Goal: Task Accomplishment & Management: Manage account settings

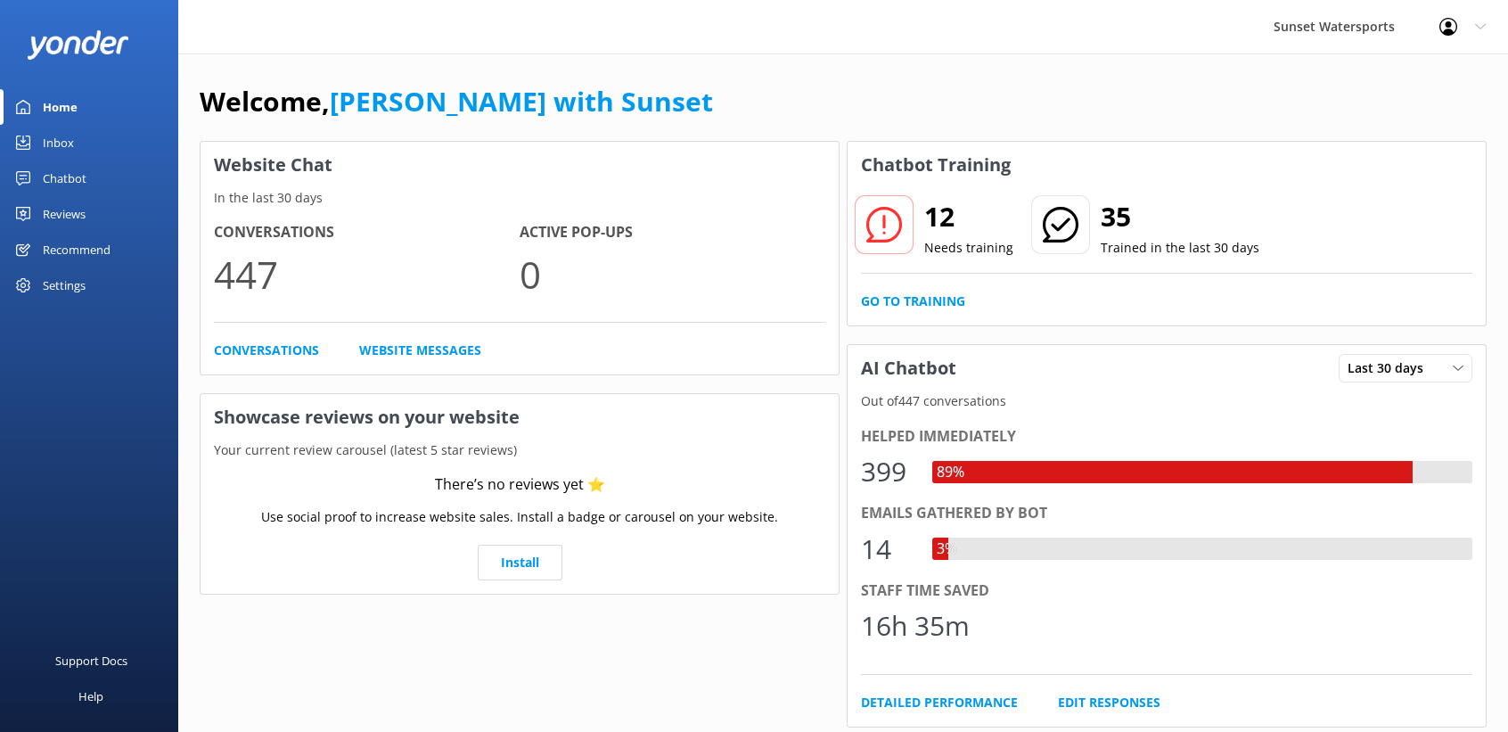
click at [55, 131] on div "Inbox" at bounding box center [58, 143] width 31 height 36
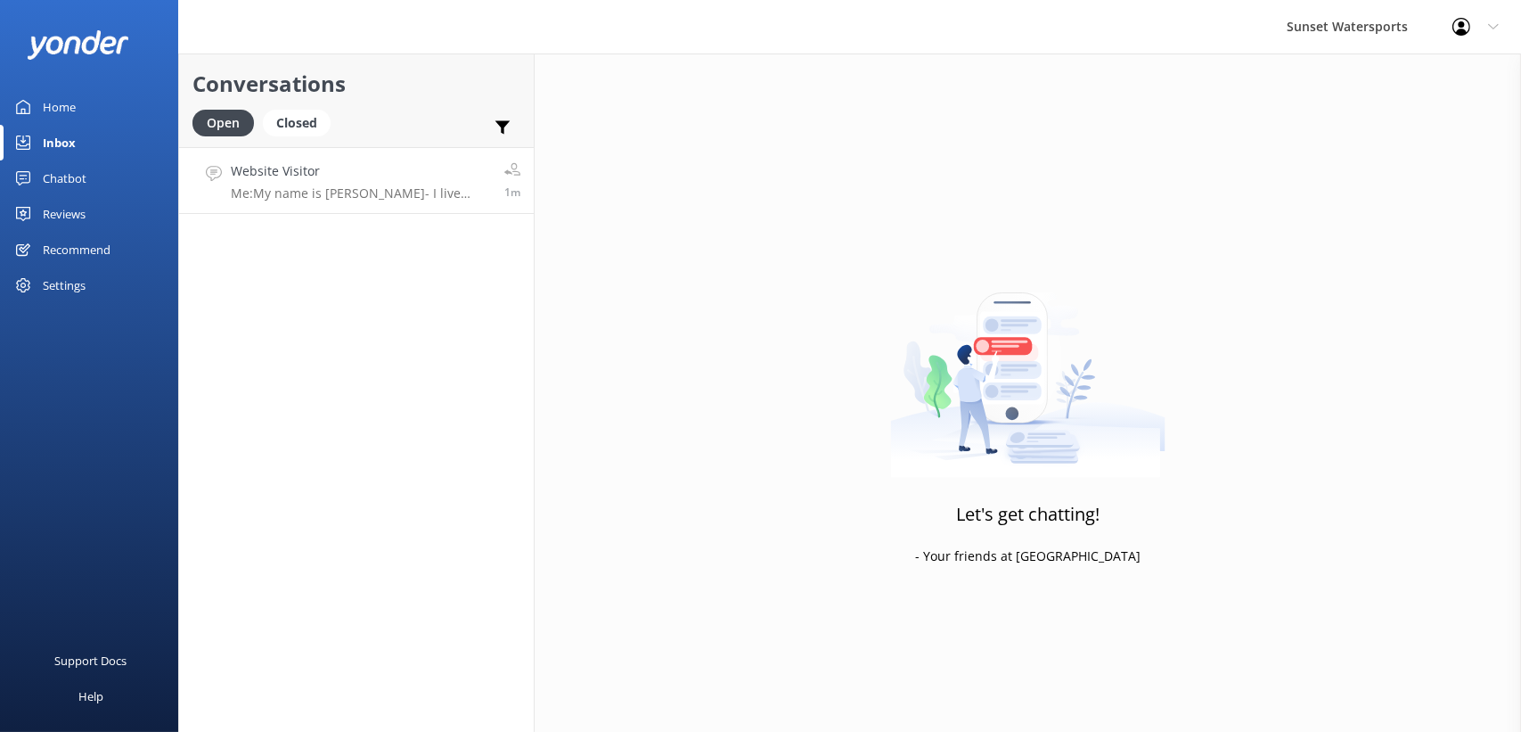
click at [195, 163] on link "Website Visitor Me: My name is [PERSON_NAME] live here in [GEOGRAPHIC_DATA] and…" at bounding box center [356, 180] width 355 height 67
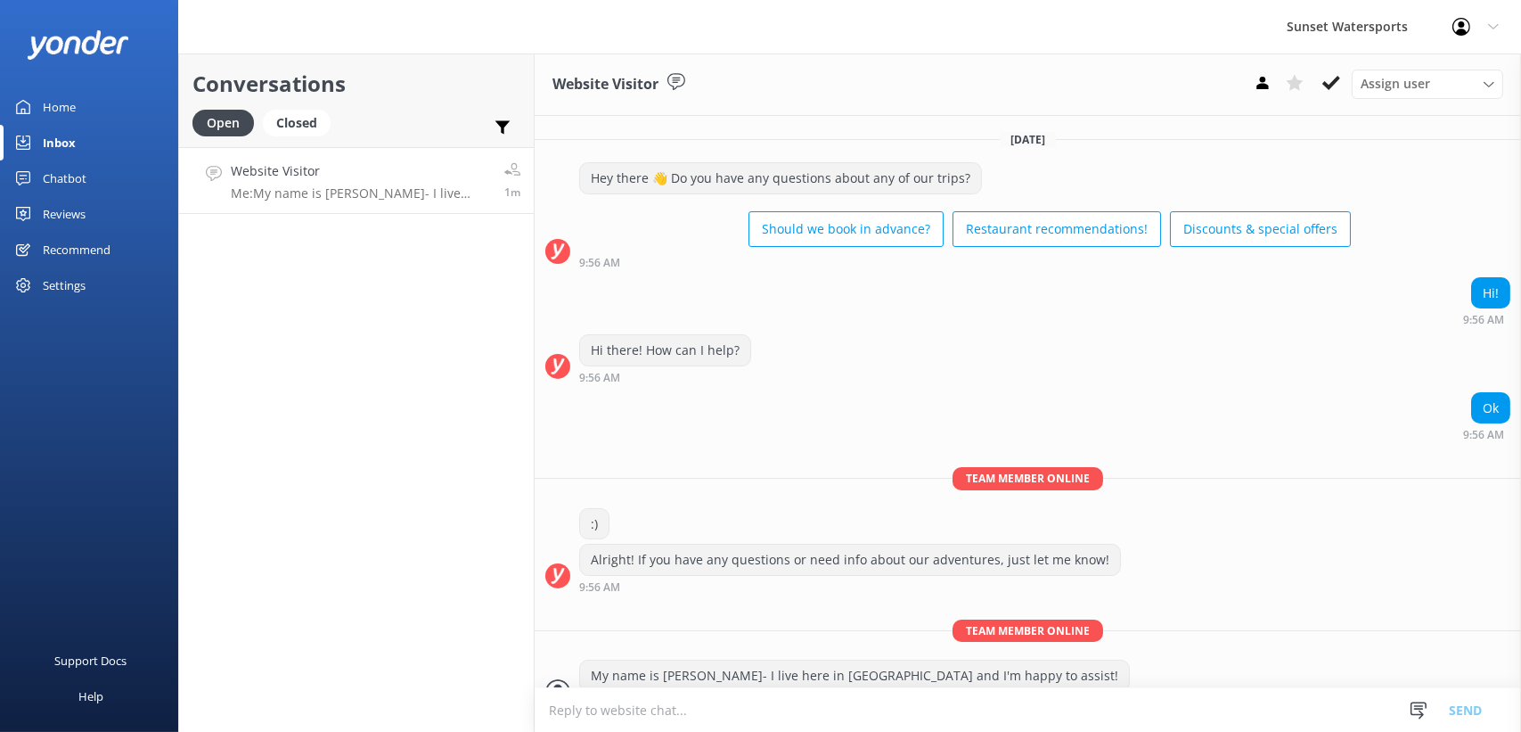
scroll to position [27, 0]
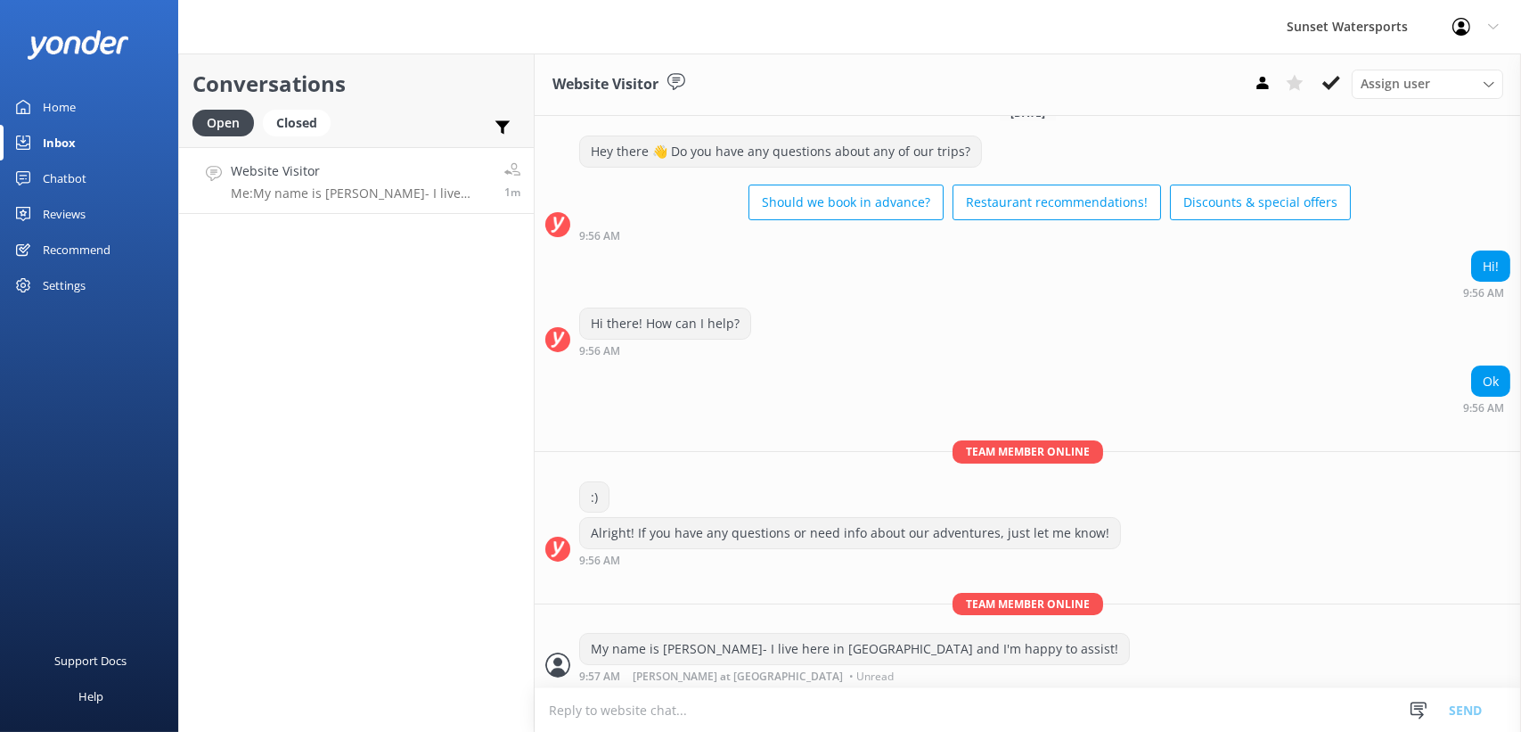
click at [620, 699] on textarea at bounding box center [1028, 710] width 986 height 44
click at [419, 206] on link "Website Visitor Me: My name is [PERSON_NAME] live here in [GEOGRAPHIC_DATA] and…" at bounding box center [356, 180] width 355 height 67
click at [298, 116] on div "Closed" at bounding box center [297, 123] width 68 height 27
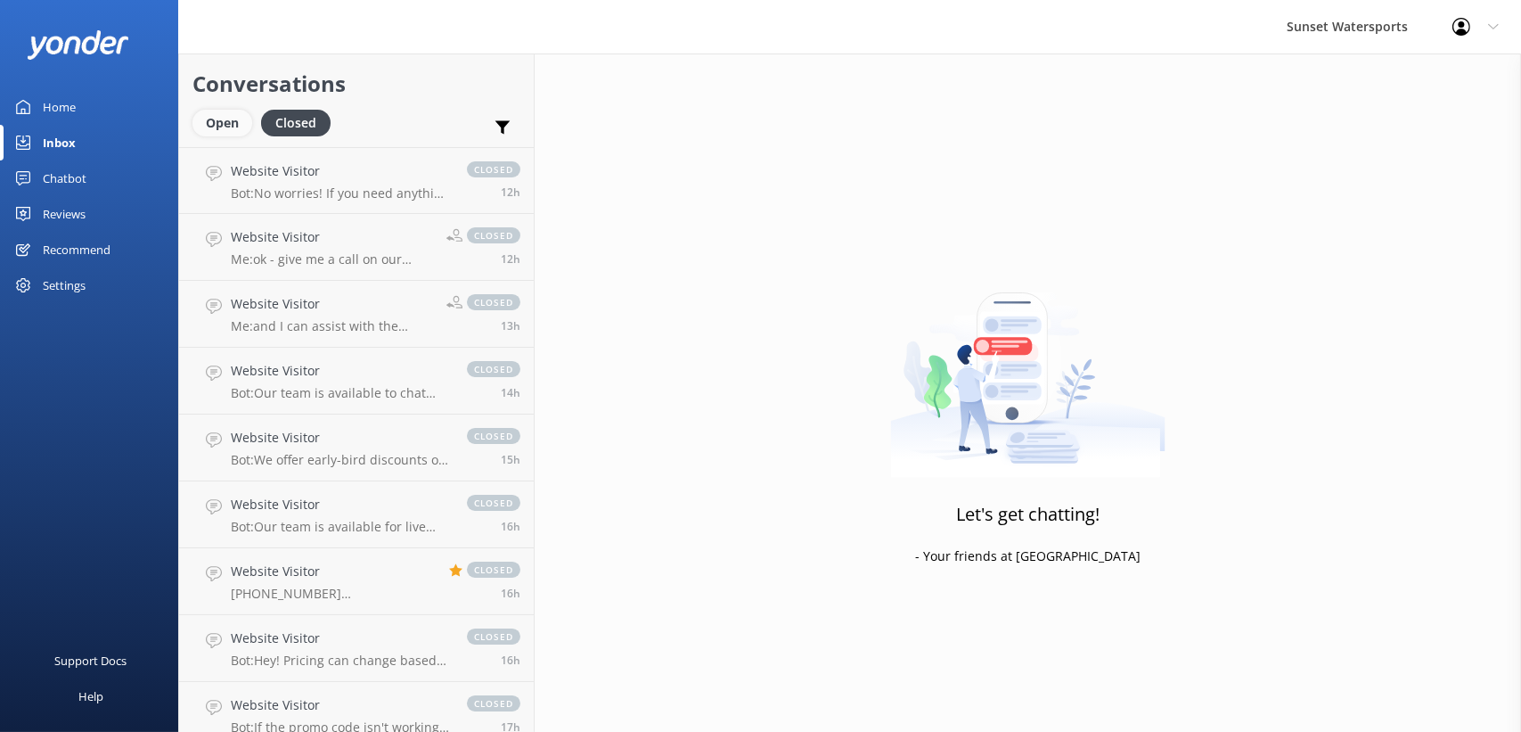
click at [218, 124] on div "Open" at bounding box center [222, 123] width 60 height 27
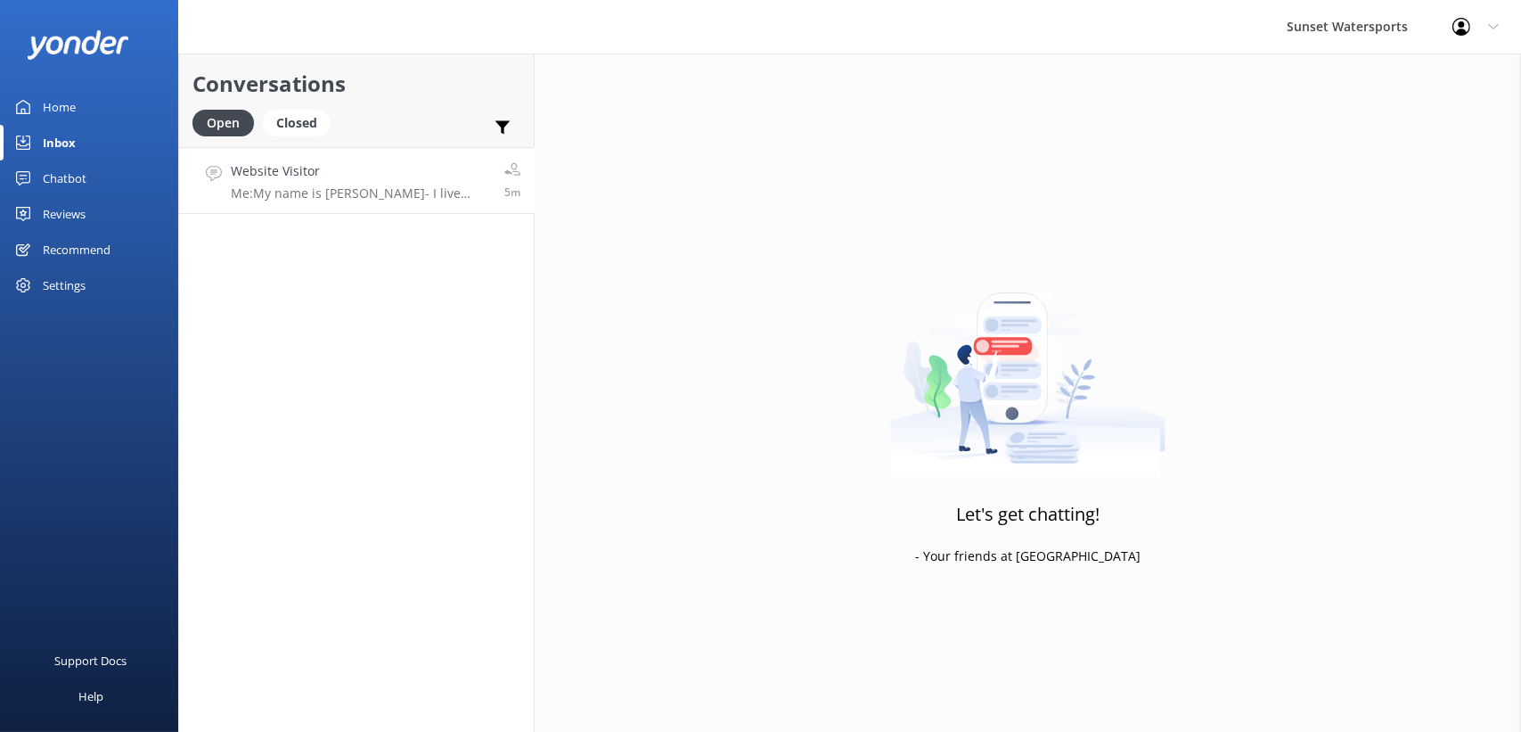
click at [353, 195] on p "Me: My name is [PERSON_NAME]- I live here in [GEOGRAPHIC_DATA] and I'm happy to…" at bounding box center [361, 193] width 260 height 16
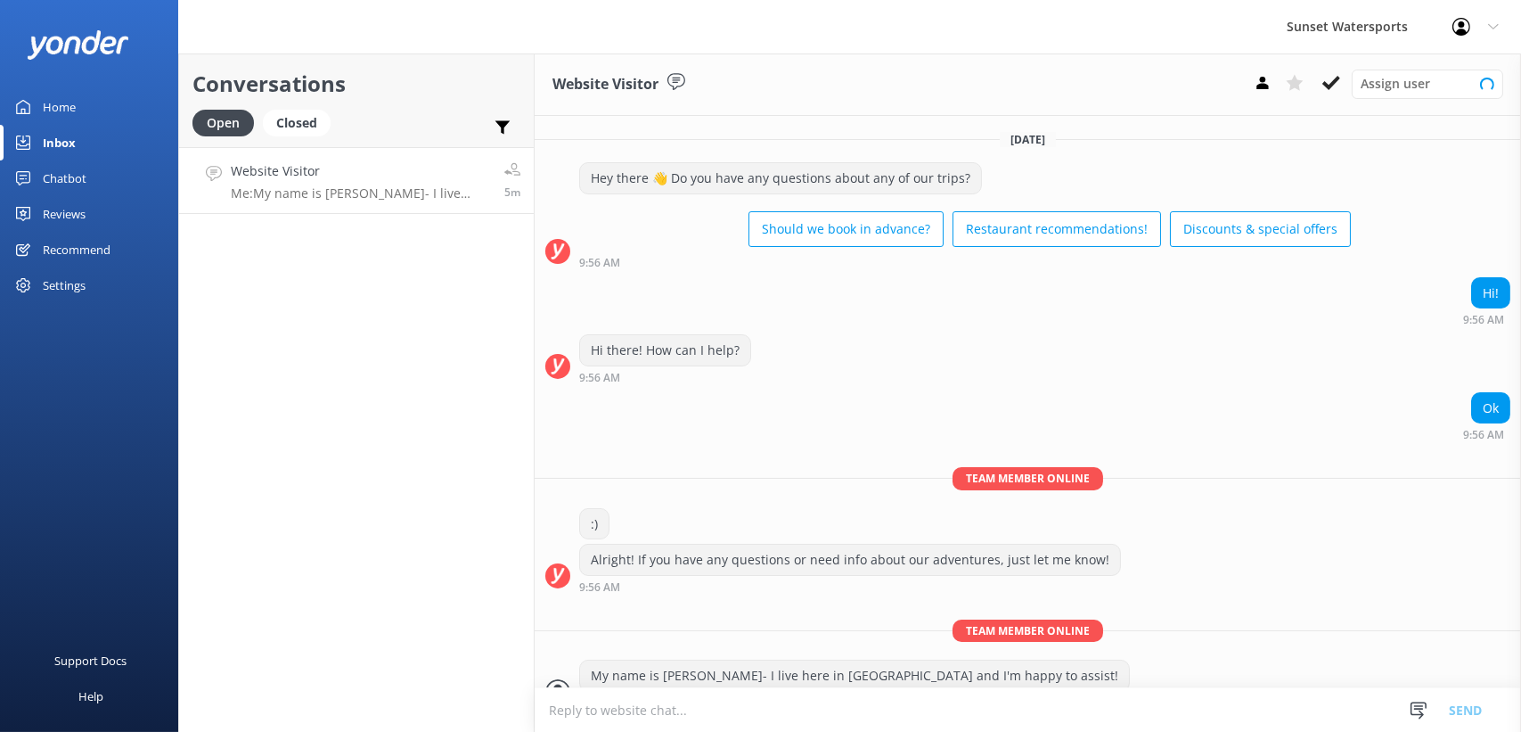
scroll to position [27, 0]
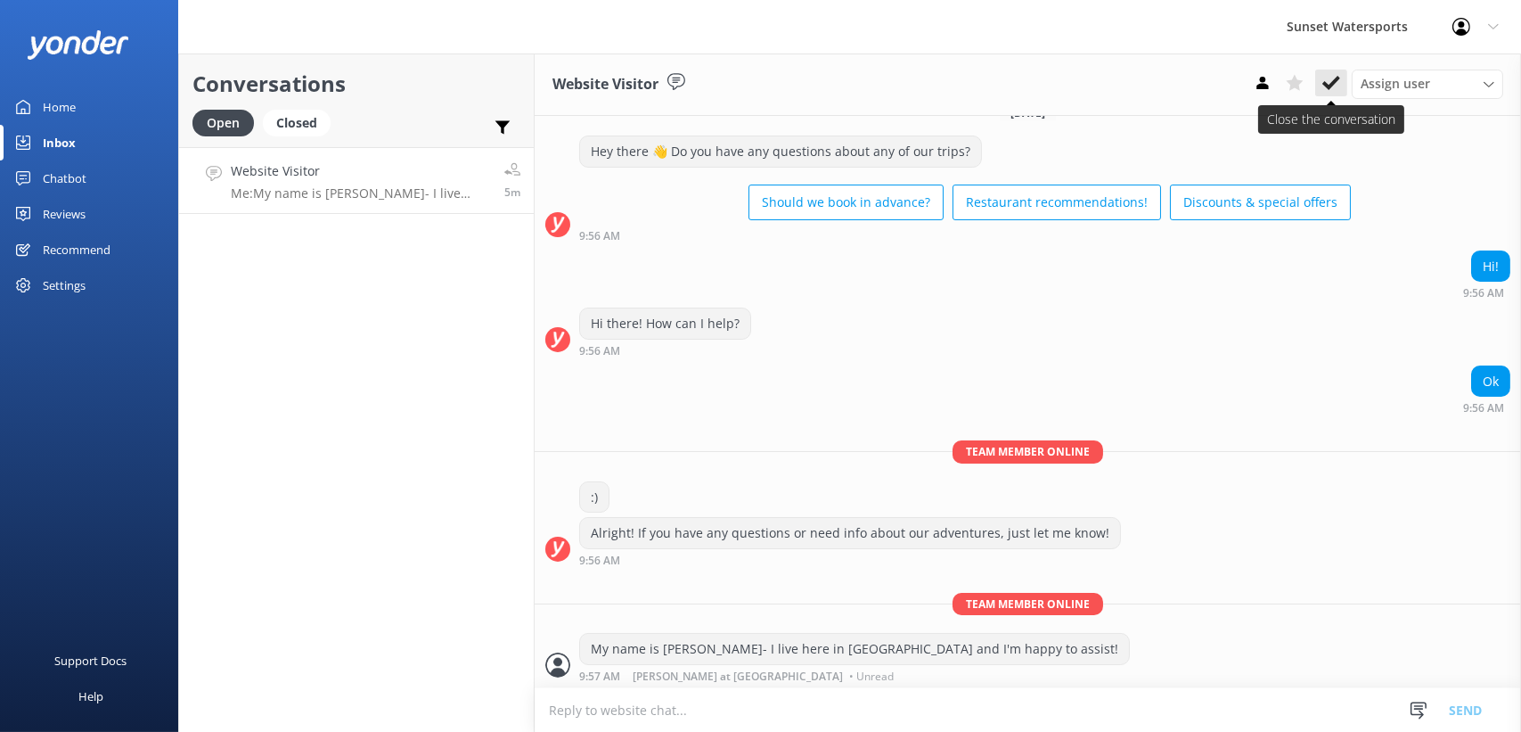
click at [1337, 81] on icon at bounding box center [1331, 83] width 18 height 18
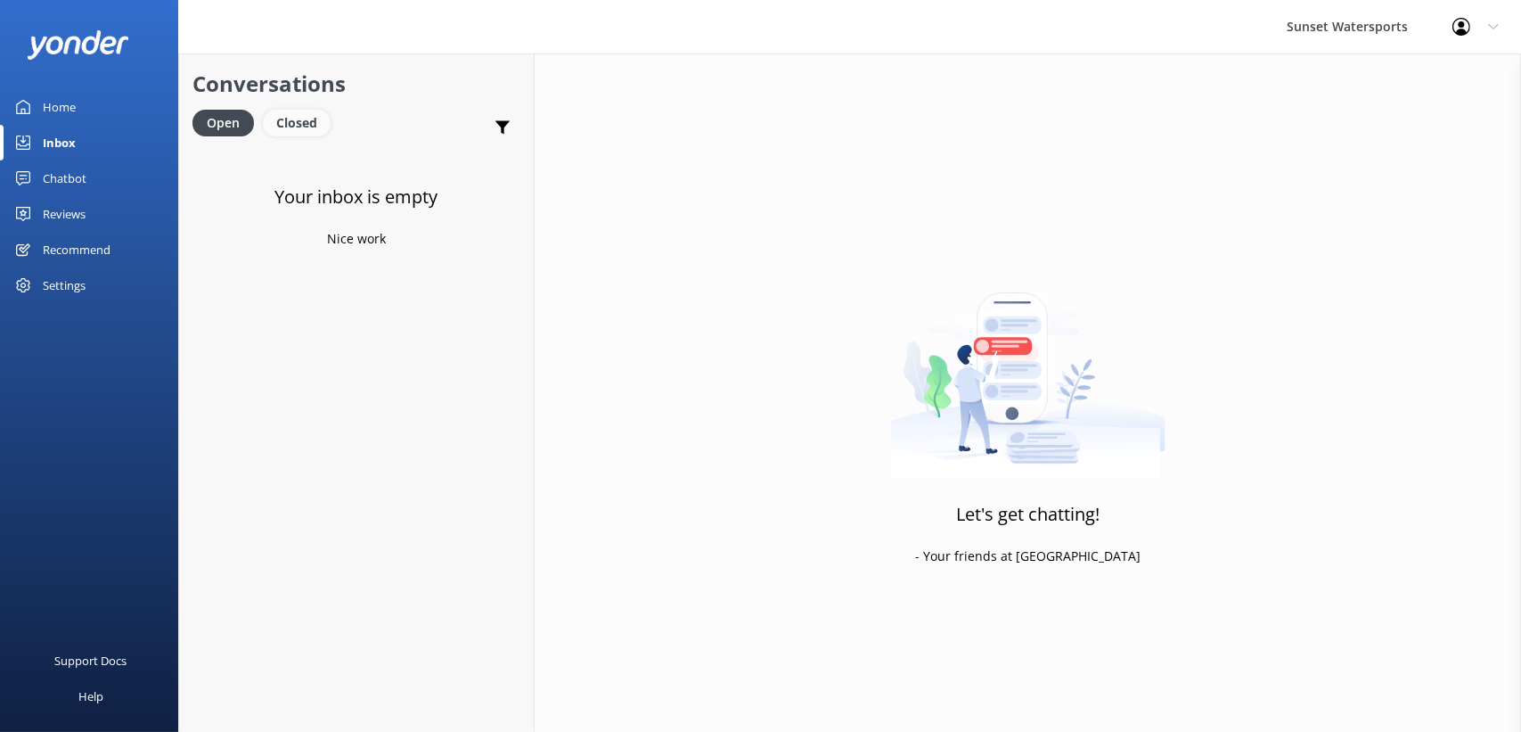
click at [283, 127] on div "Closed" at bounding box center [297, 123] width 68 height 27
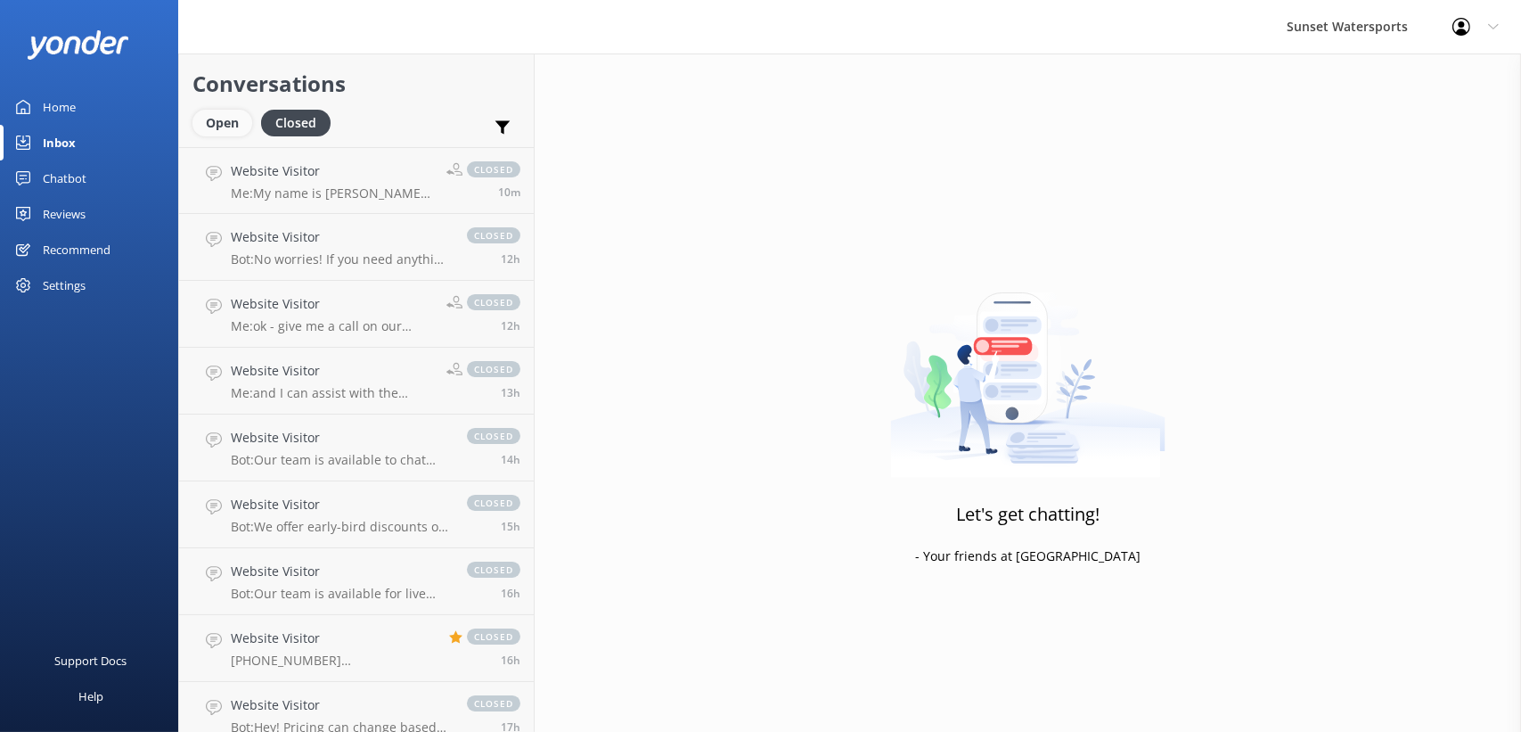
click at [228, 122] on div "Open" at bounding box center [222, 123] width 60 height 27
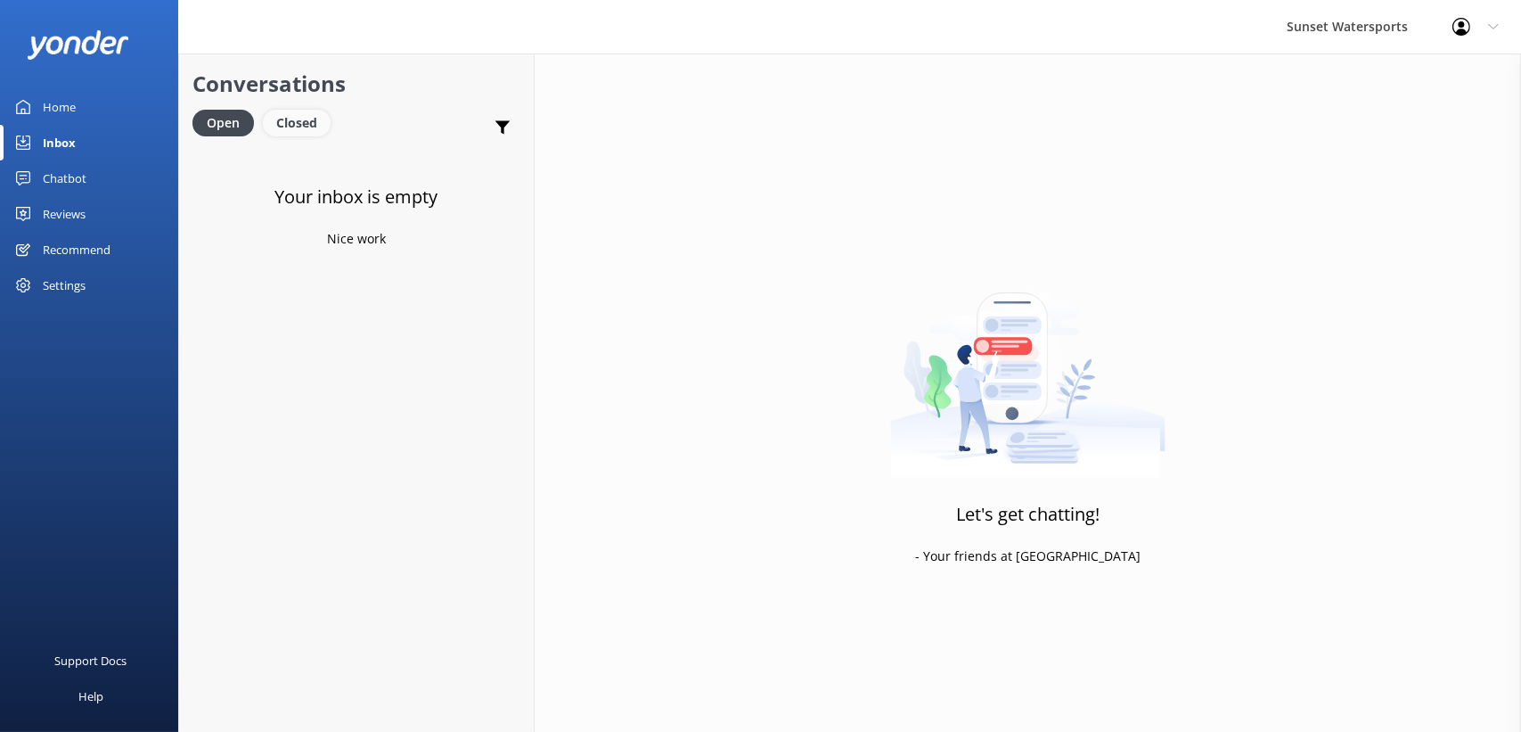
click at [293, 126] on div "Closed" at bounding box center [297, 123] width 68 height 27
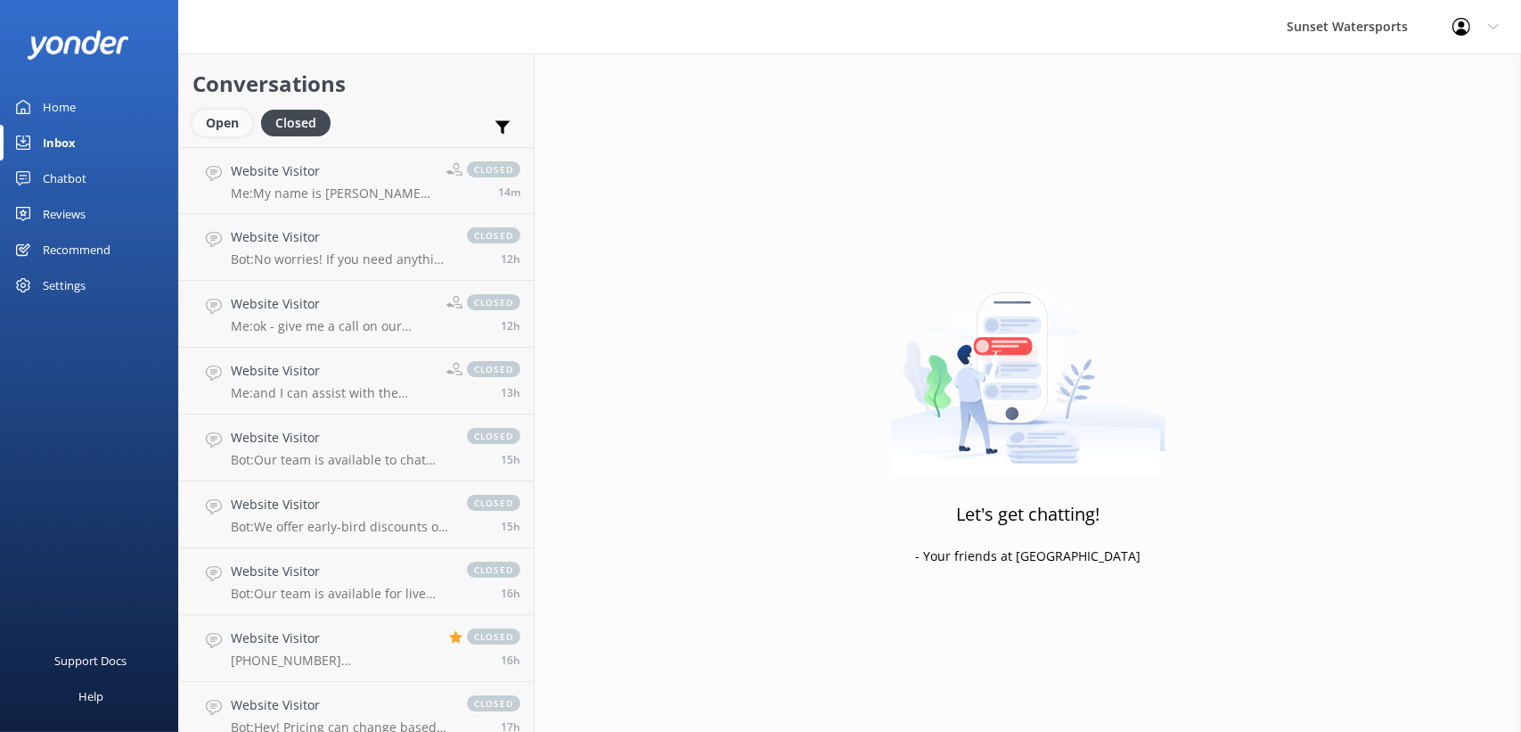
click at [228, 119] on div "Open" at bounding box center [222, 123] width 60 height 27
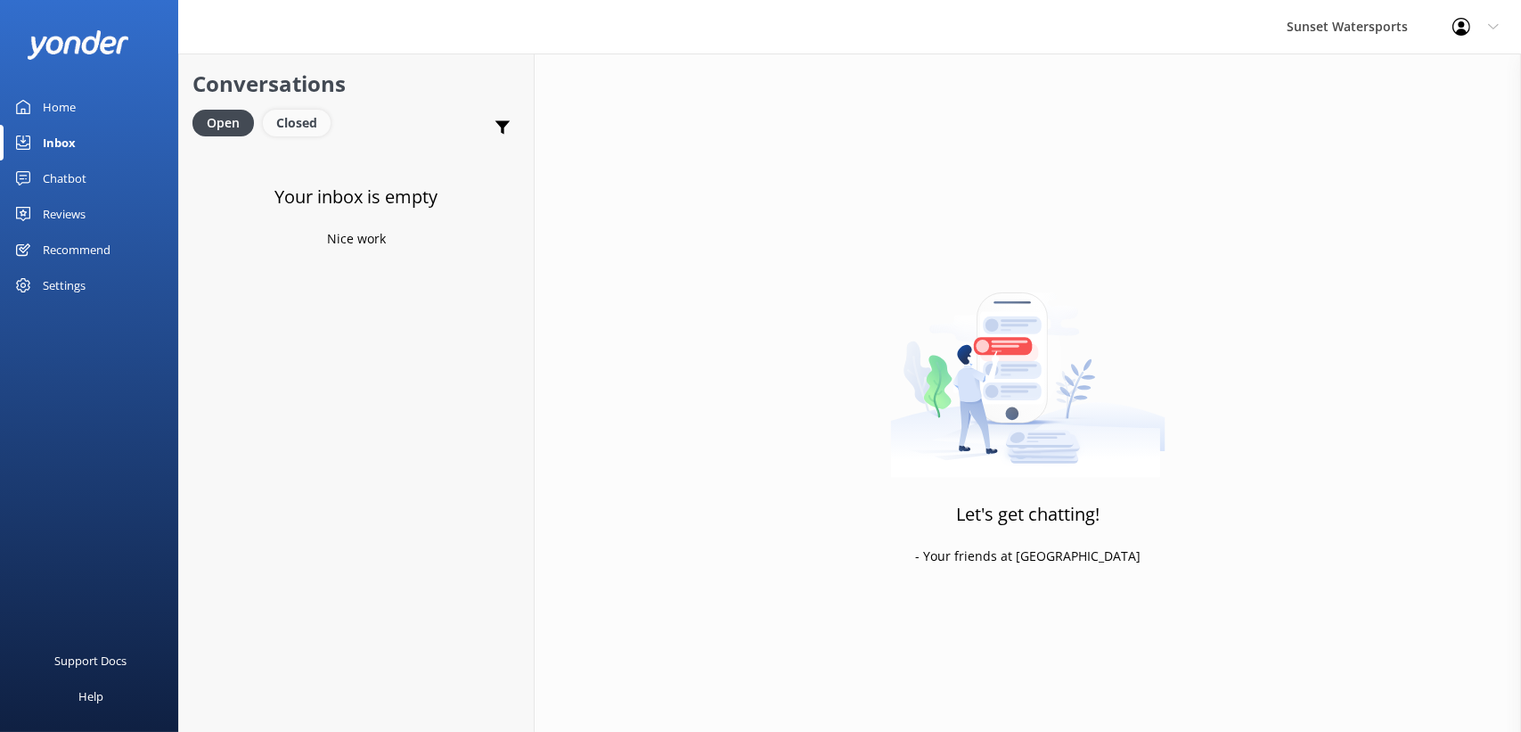
click at [282, 132] on div "Closed" at bounding box center [297, 123] width 68 height 27
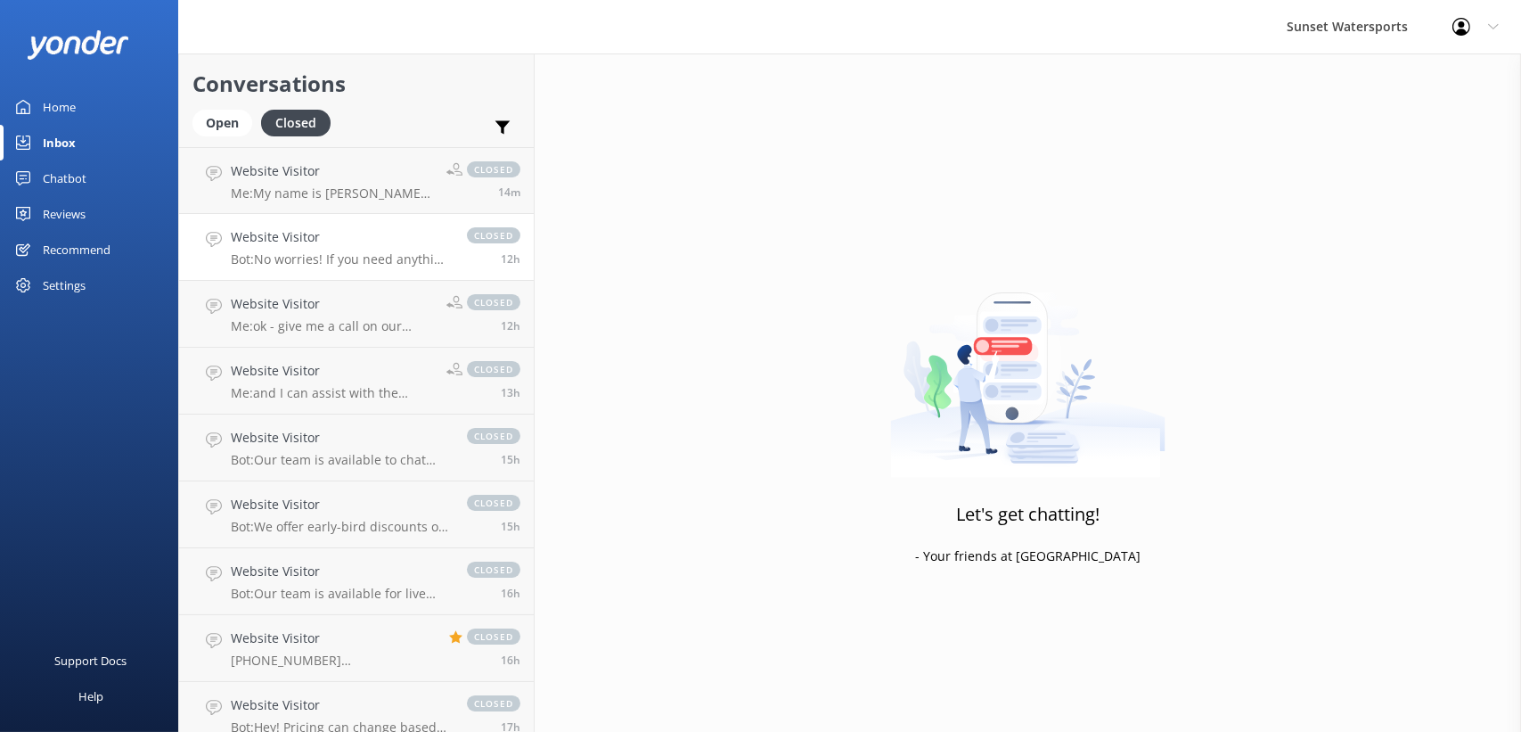
click at [343, 219] on link "Website Visitor Bot: No worries! If you need anything else, feel free to reach …" at bounding box center [356, 247] width 355 height 67
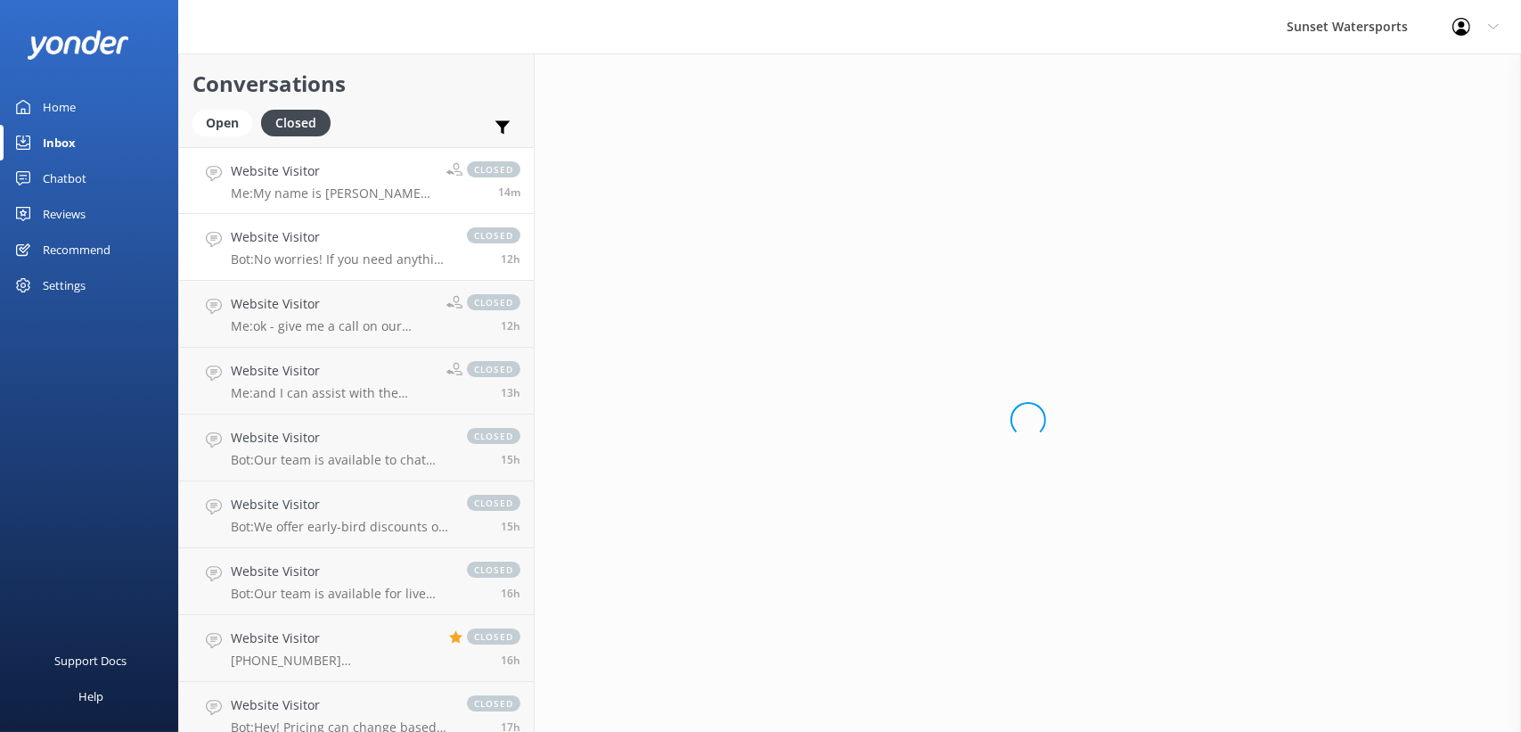
click at [342, 185] on p "Me: My name is [PERSON_NAME]- I live here in [GEOGRAPHIC_DATA] and I'm happy to…" at bounding box center [332, 193] width 202 height 16
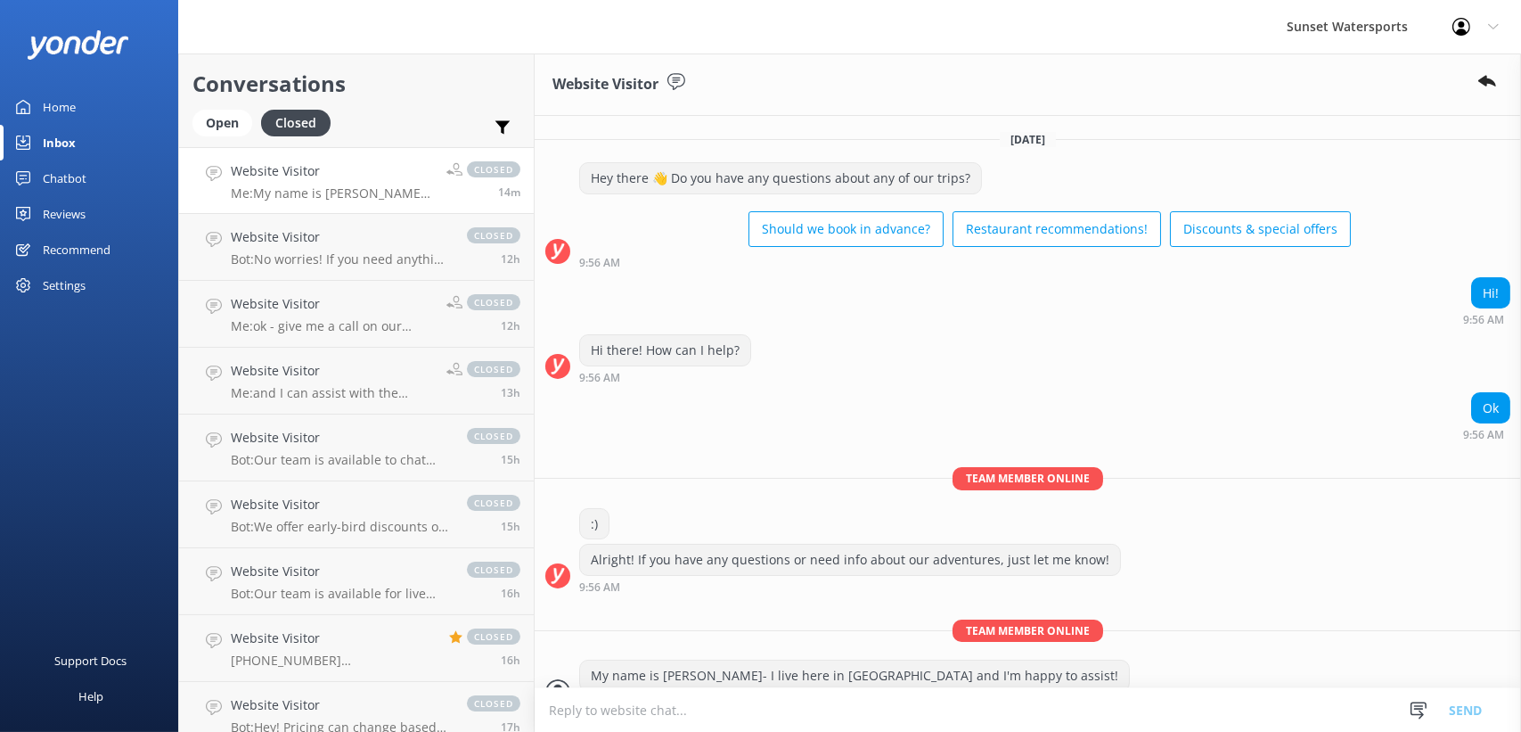
scroll to position [66, 0]
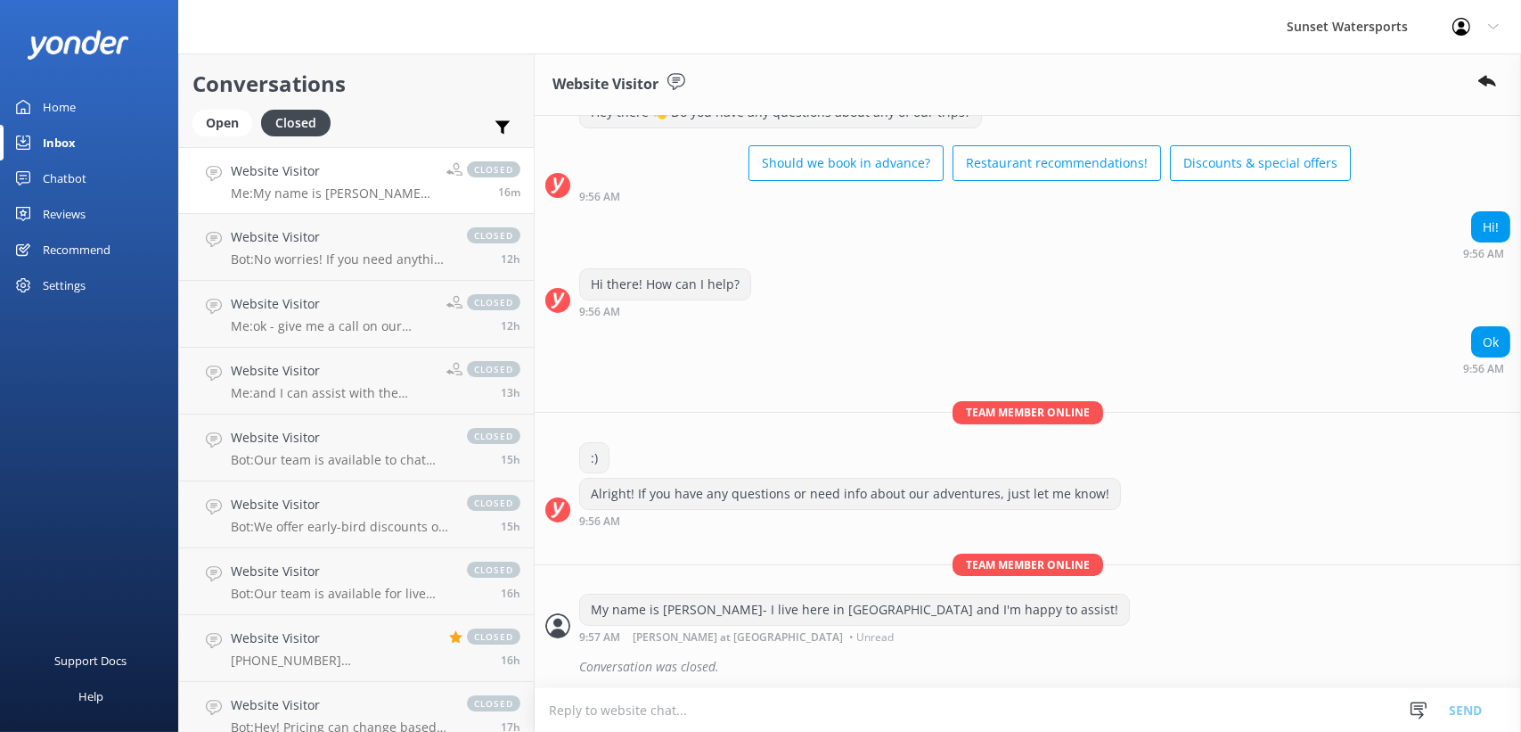
click at [137, 420] on div "Support Docs Help" at bounding box center [89, 549] width 178 height 366
click at [215, 147] on link "Website Visitor Me: My name is [PERSON_NAME] live here in [GEOGRAPHIC_DATA] and…" at bounding box center [356, 180] width 355 height 67
click at [215, 135] on div "Open" at bounding box center [222, 123] width 60 height 27
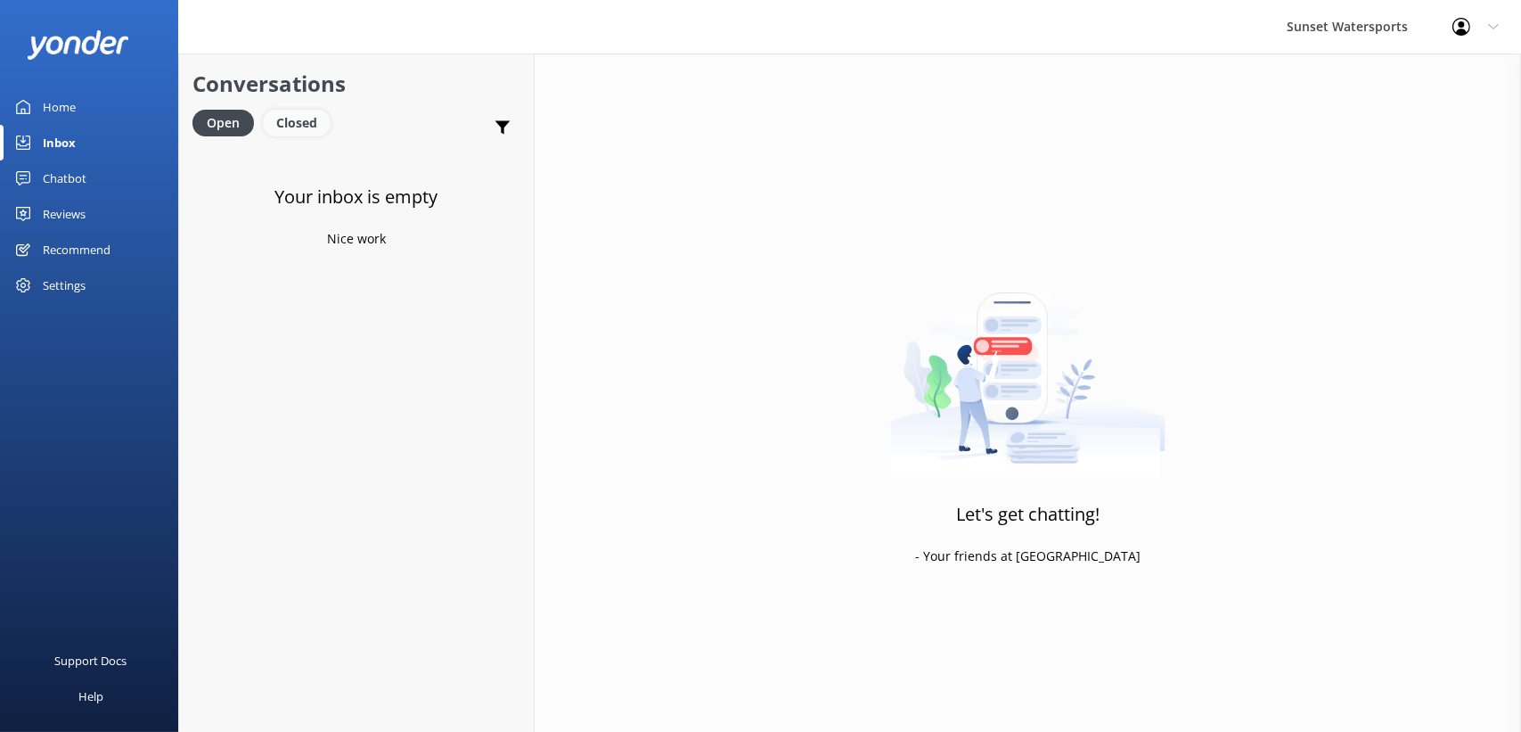
click at [284, 122] on div "Closed" at bounding box center [297, 123] width 68 height 27
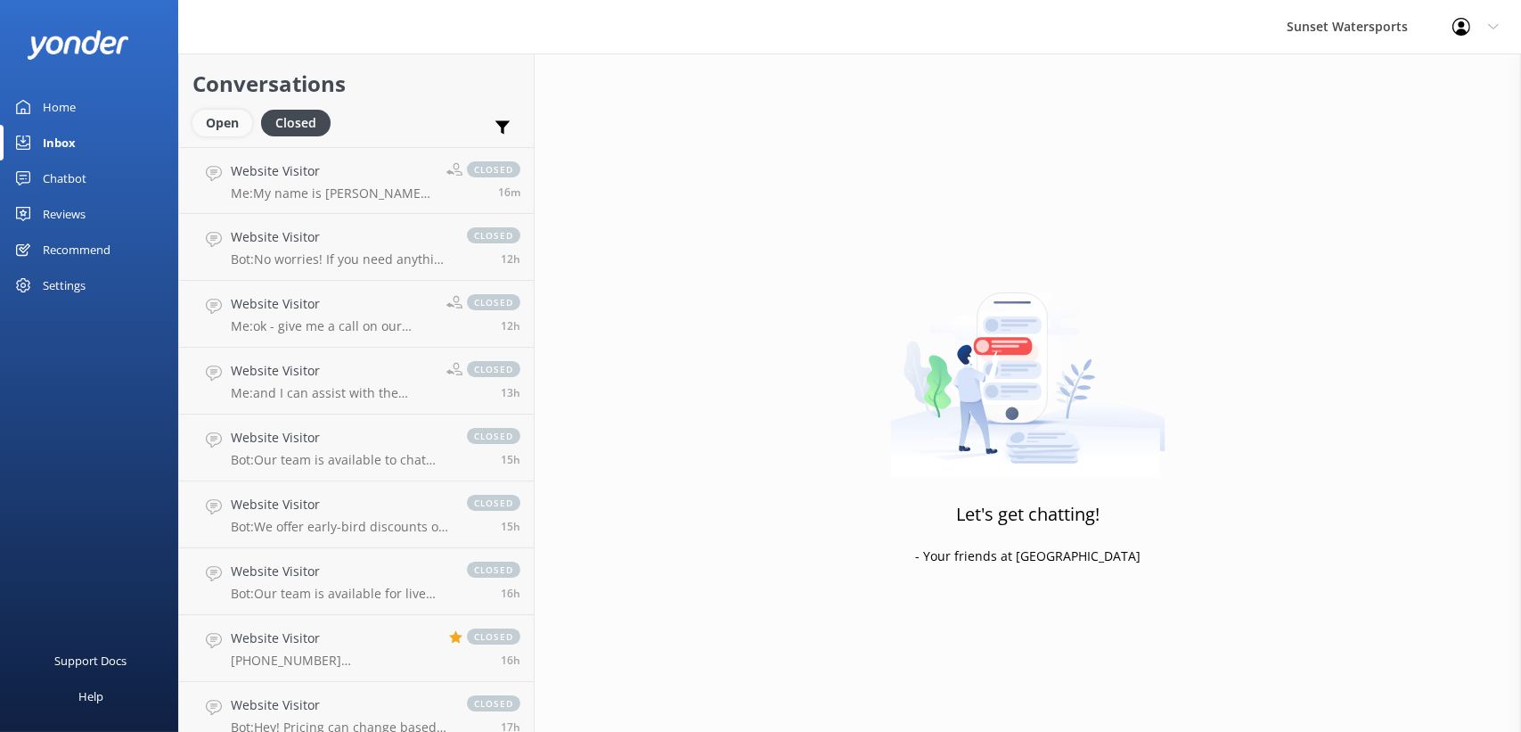
click at [221, 111] on div "Open" at bounding box center [222, 123] width 60 height 27
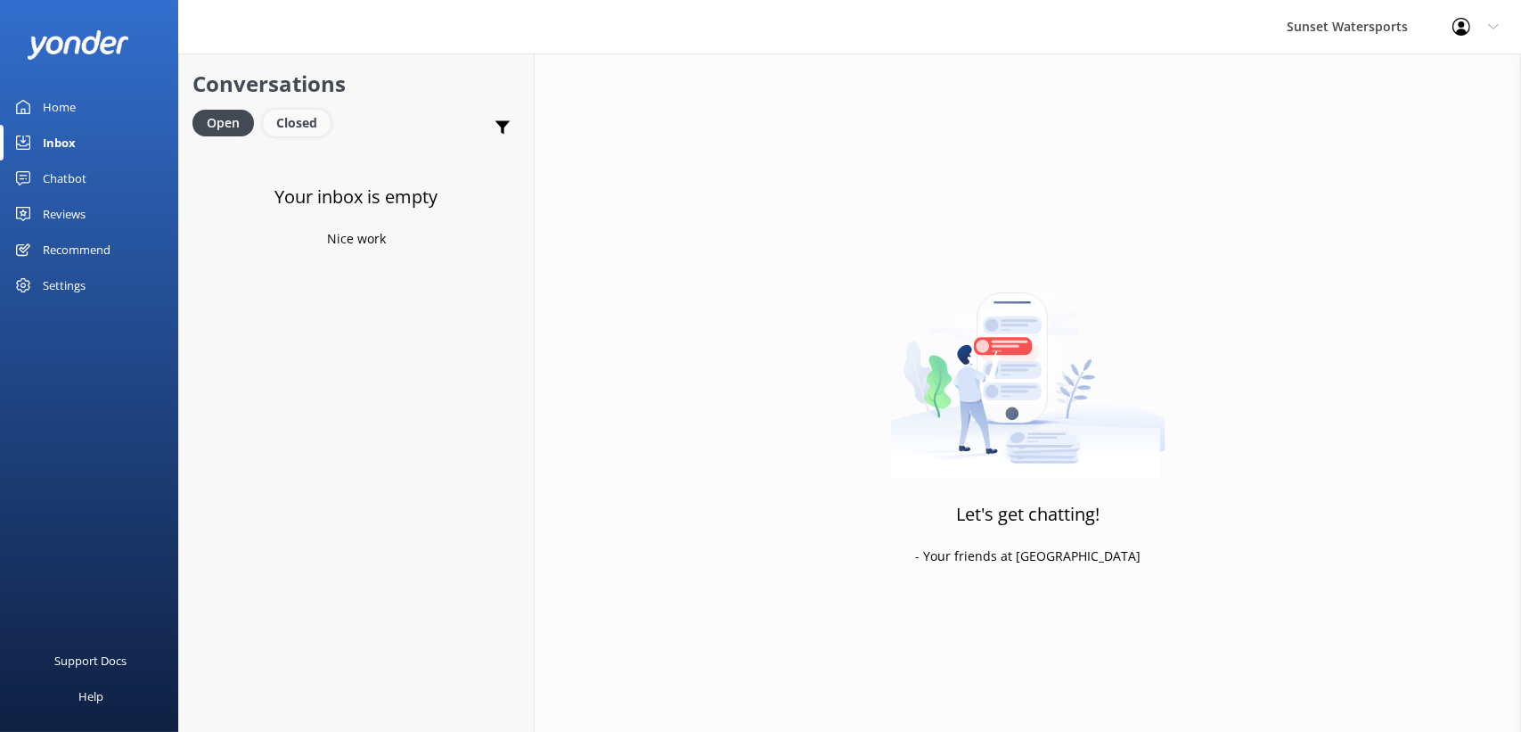
click at [290, 115] on div "Closed" at bounding box center [297, 123] width 68 height 27
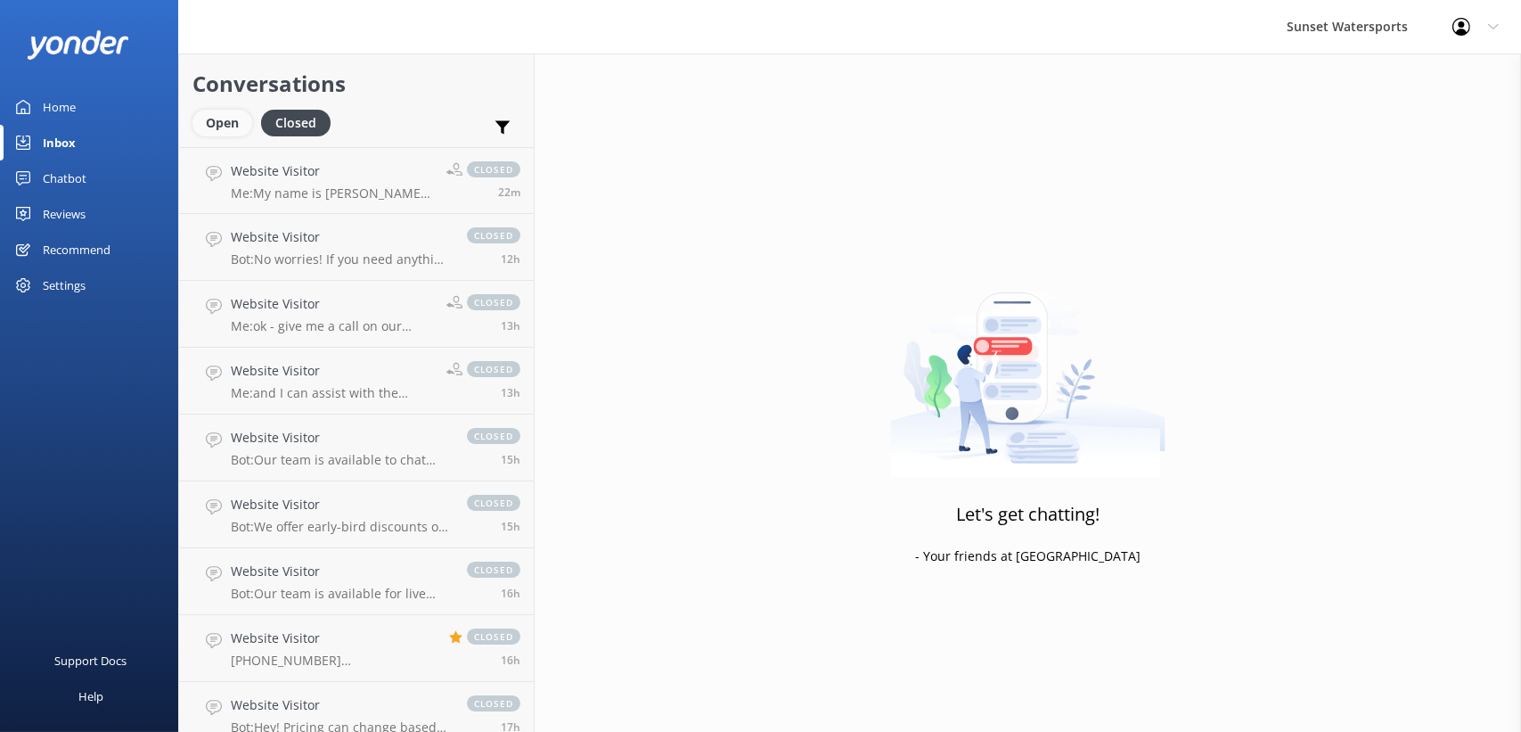
click at [227, 119] on div "Open" at bounding box center [222, 123] width 60 height 27
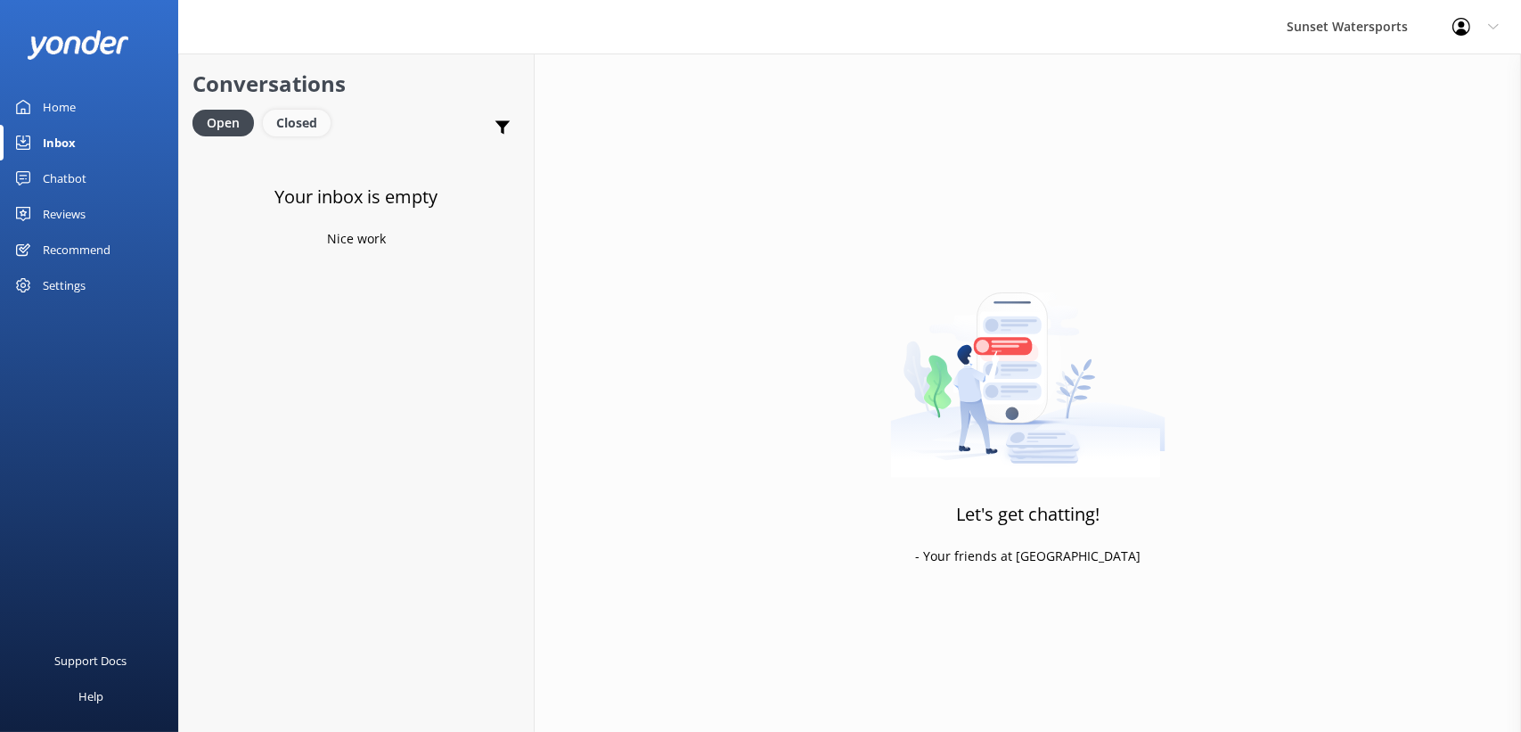
click at [307, 116] on div "Closed" at bounding box center [297, 123] width 68 height 27
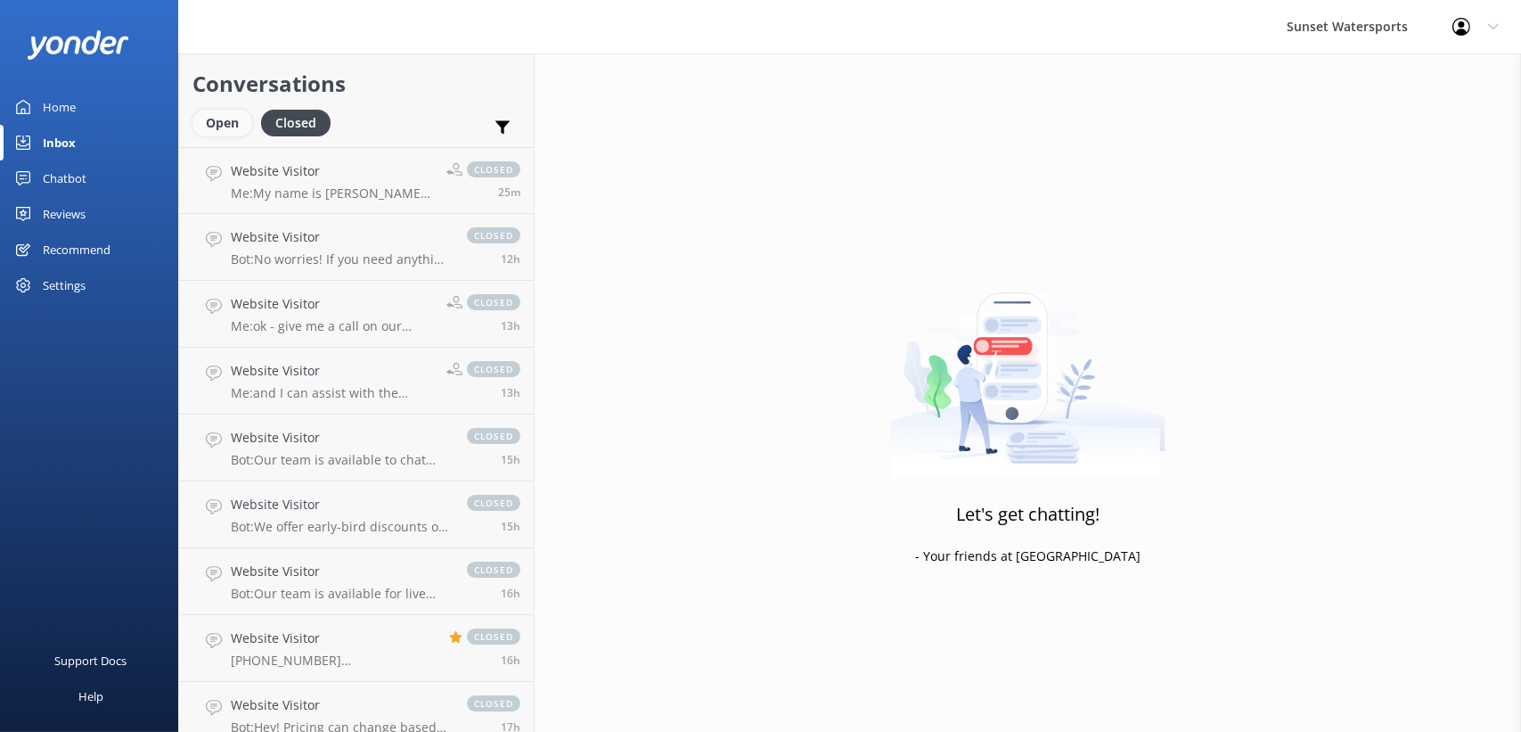
click at [231, 111] on div "Open" at bounding box center [222, 123] width 60 height 27
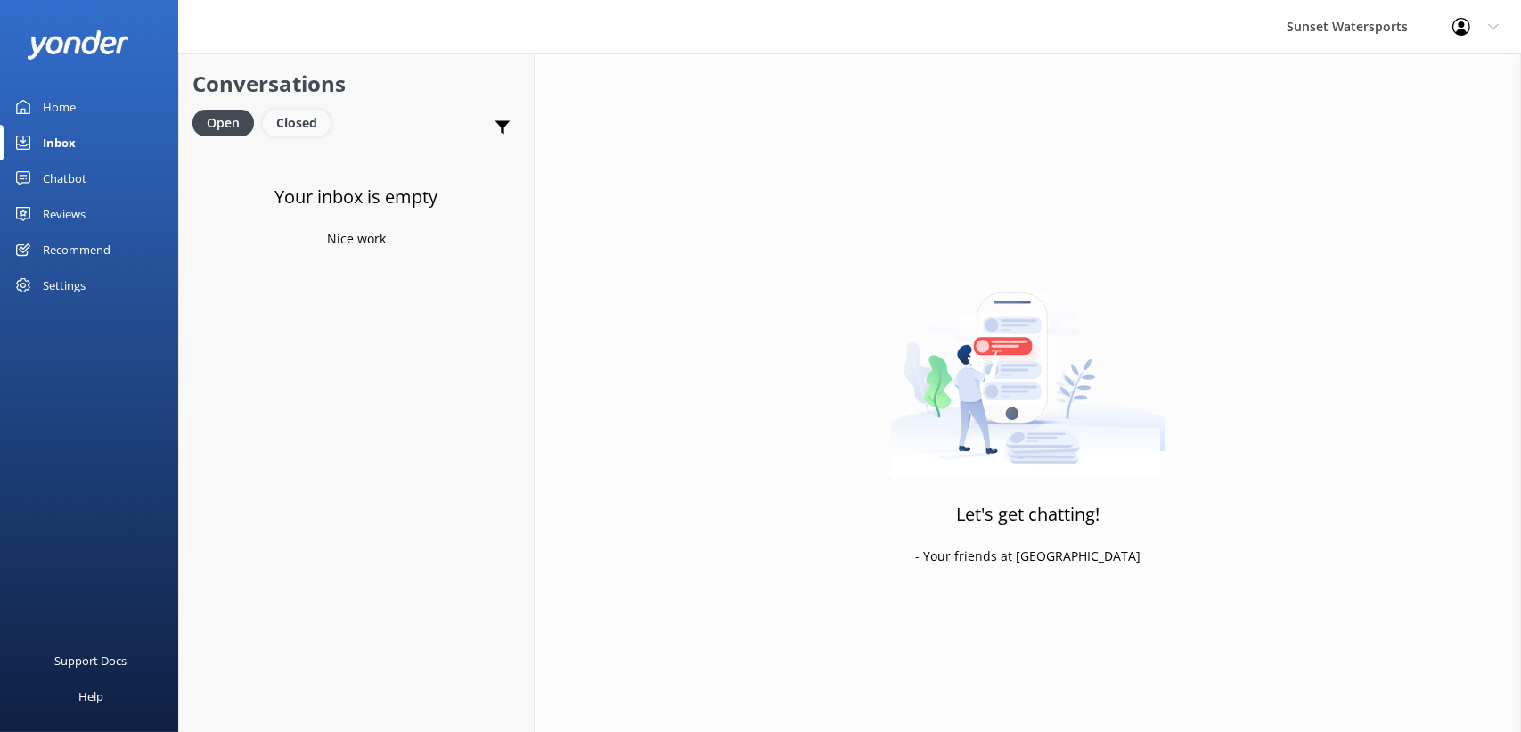
drag, startPoint x: 296, startPoint y: 125, endPoint x: 282, endPoint y: 125, distance: 14.3
click at [296, 124] on div "Closed" at bounding box center [297, 123] width 68 height 27
click at [224, 131] on div "Open" at bounding box center [222, 123] width 60 height 27
drag, startPoint x: 297, startPoint y: 95, endPoint x: 292, endPoint y: 103, distance: 9.2
click at [297, 95] on h2 "Conversations" at bounding box center [356, 84] width 328 height 34
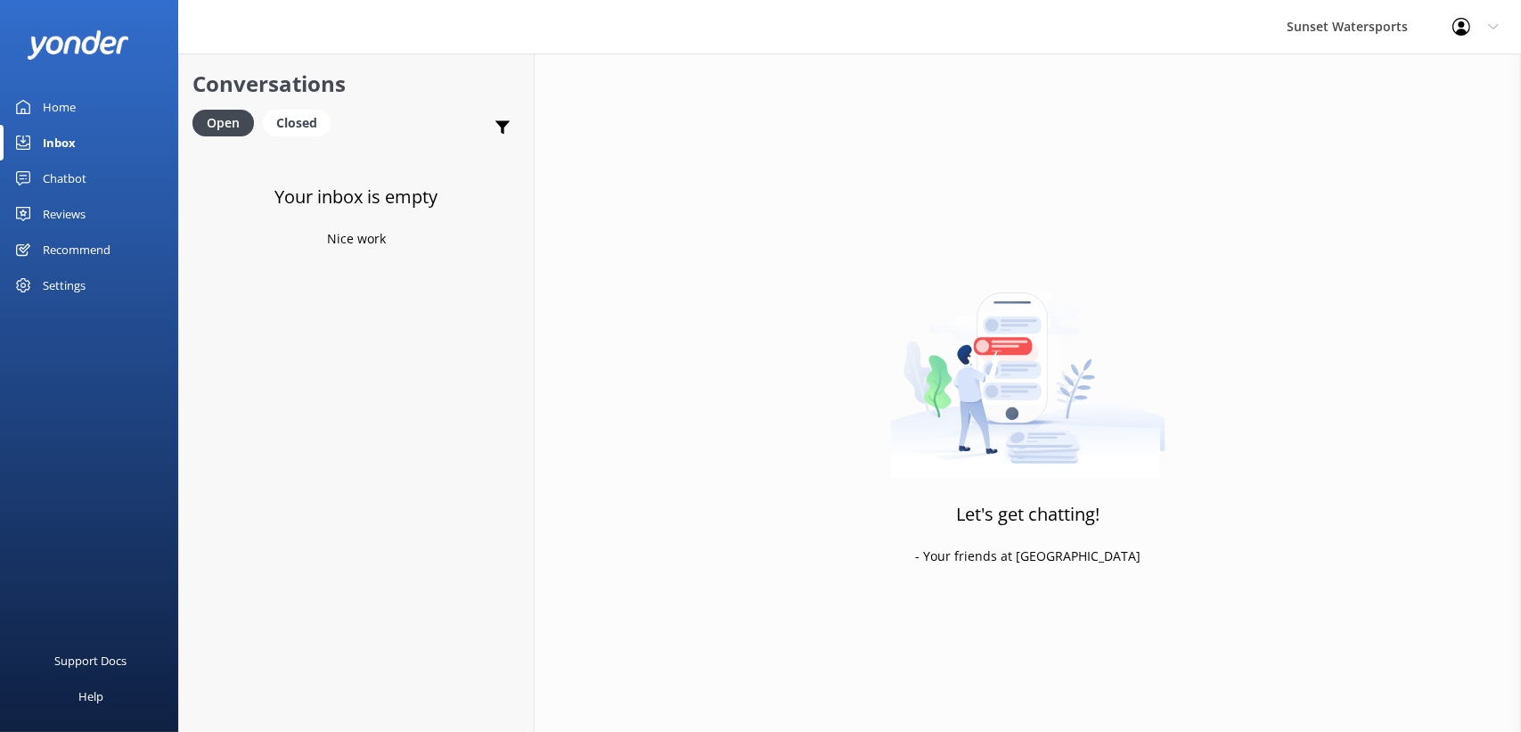
click at [289, 108] on div "Conversations Open Closed Important Assigned to me Unassigned" at bounding box center [356, 100] width 355 height 94
click at [295, 111] on div "Closed" at bounding box center [297, 123] width 68 height 27
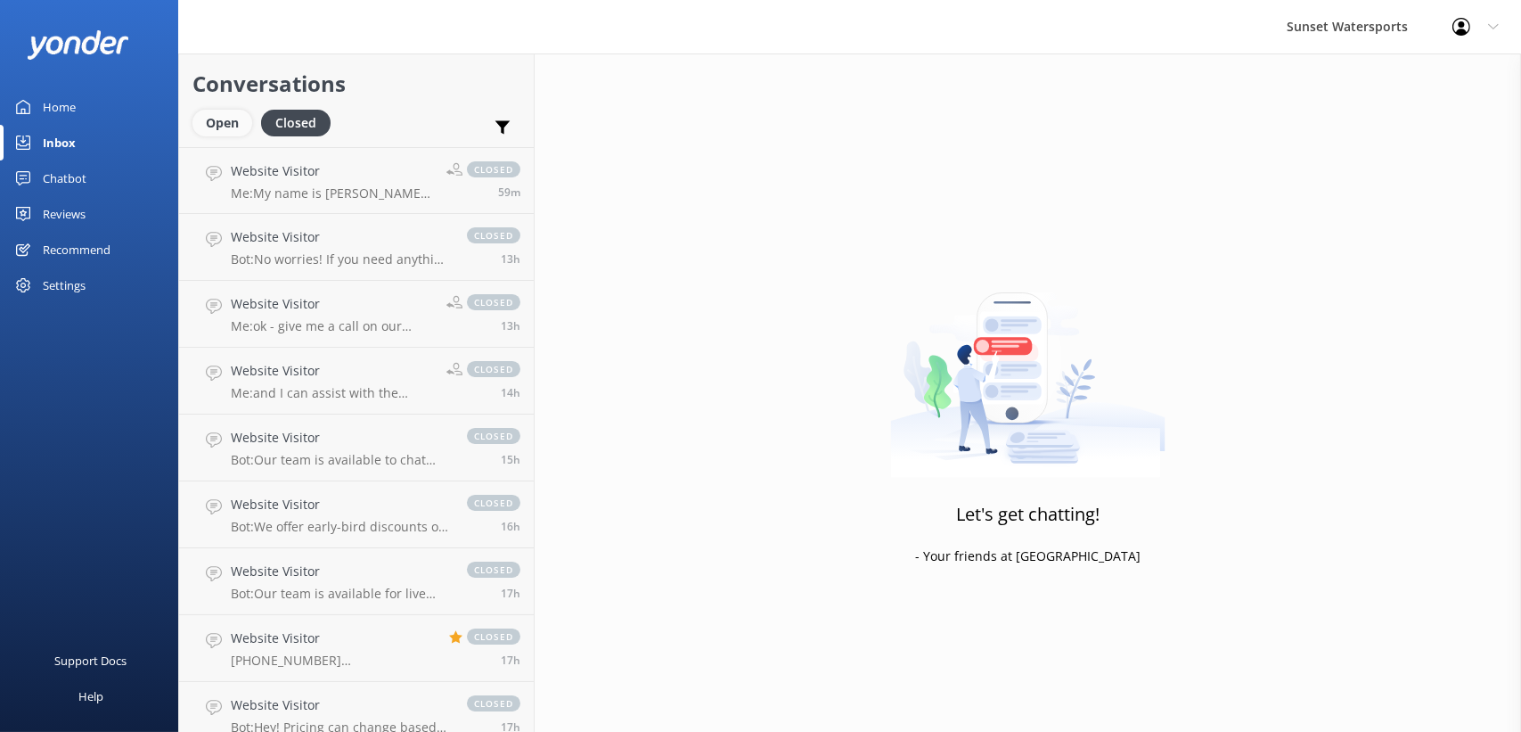
click at [231, 122] on div "Open" at bounding box center [222, 123] width 60 height 27
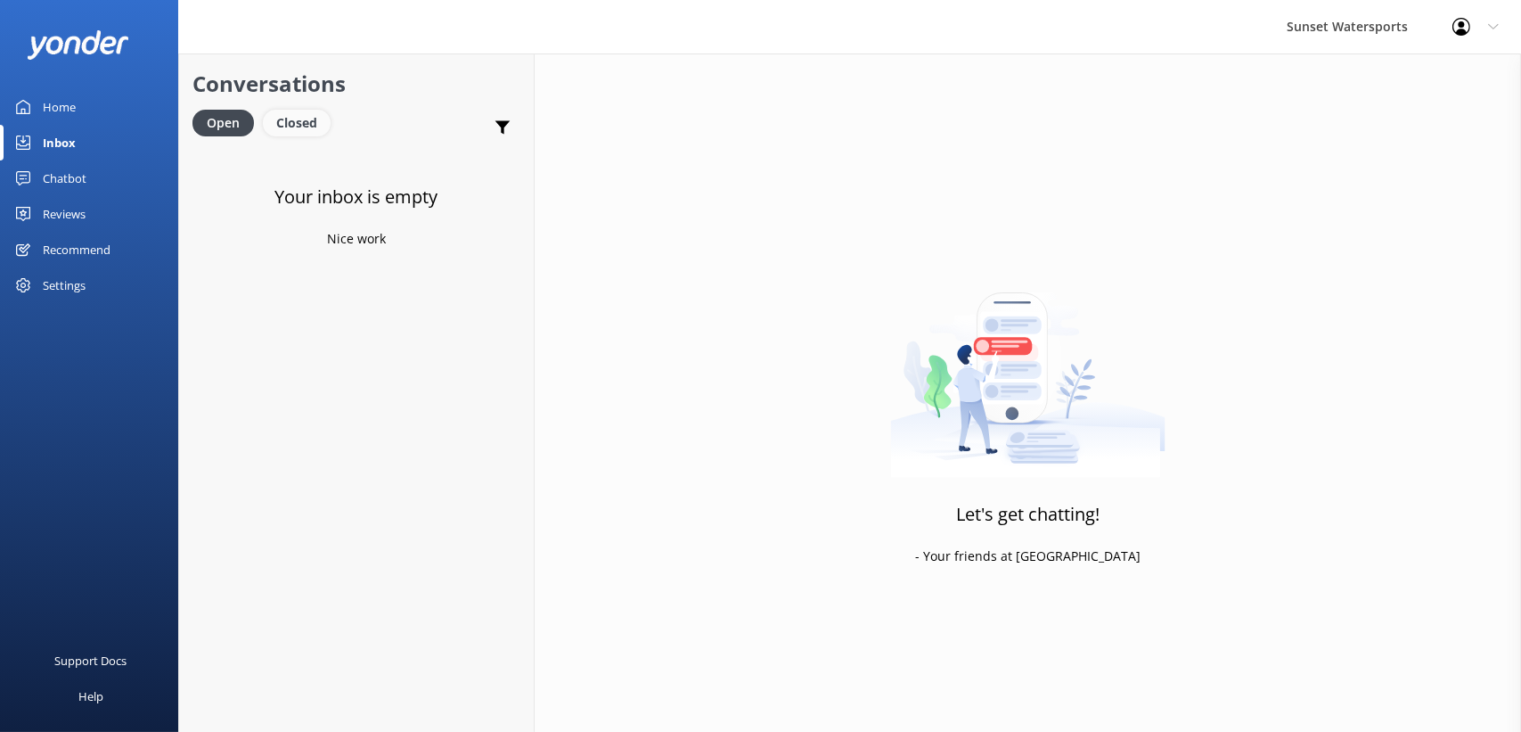
drag, startPoint x: 300, startPoint y: 129, endPoint x: 279, endPoint y: 133, distance: 21.7
click at [300, 129] on div "Closed" at bounding box center [297, 123] width 68 height 27
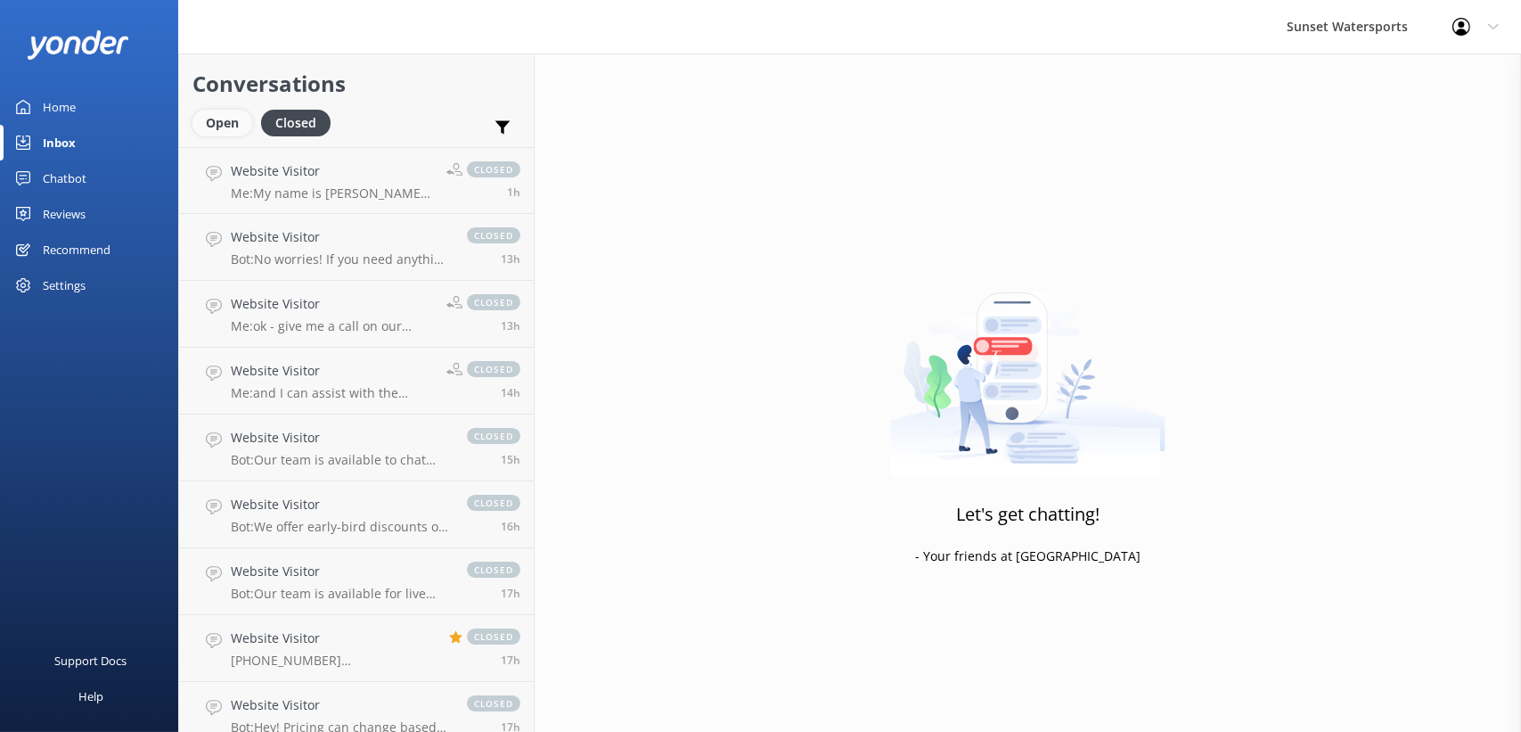
click at [232, 135] on div "Open" at bounding box center [222, 123] width 60 height 27
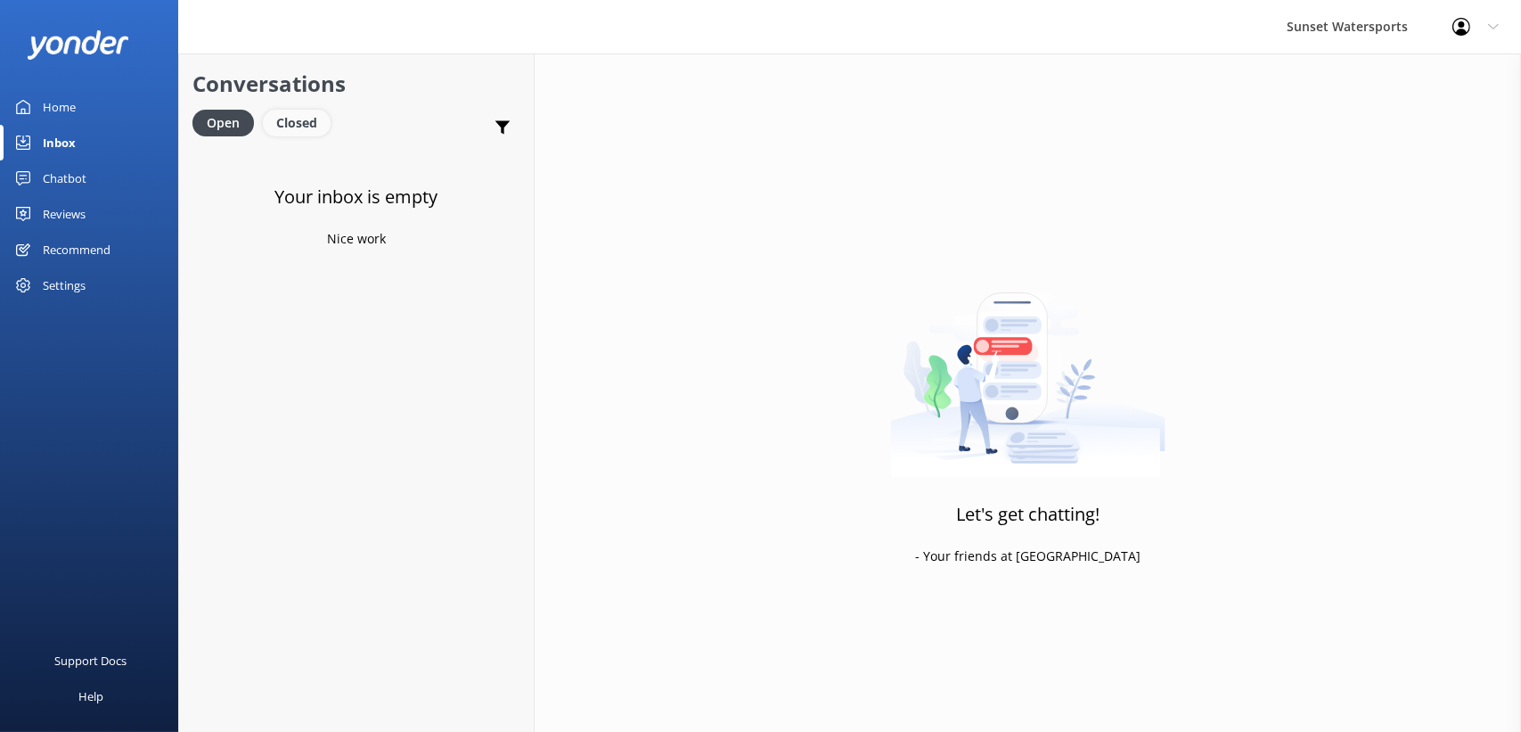
click at [307, 121] on div "Closed" at bounding box center [297, 123] width 68 height 27
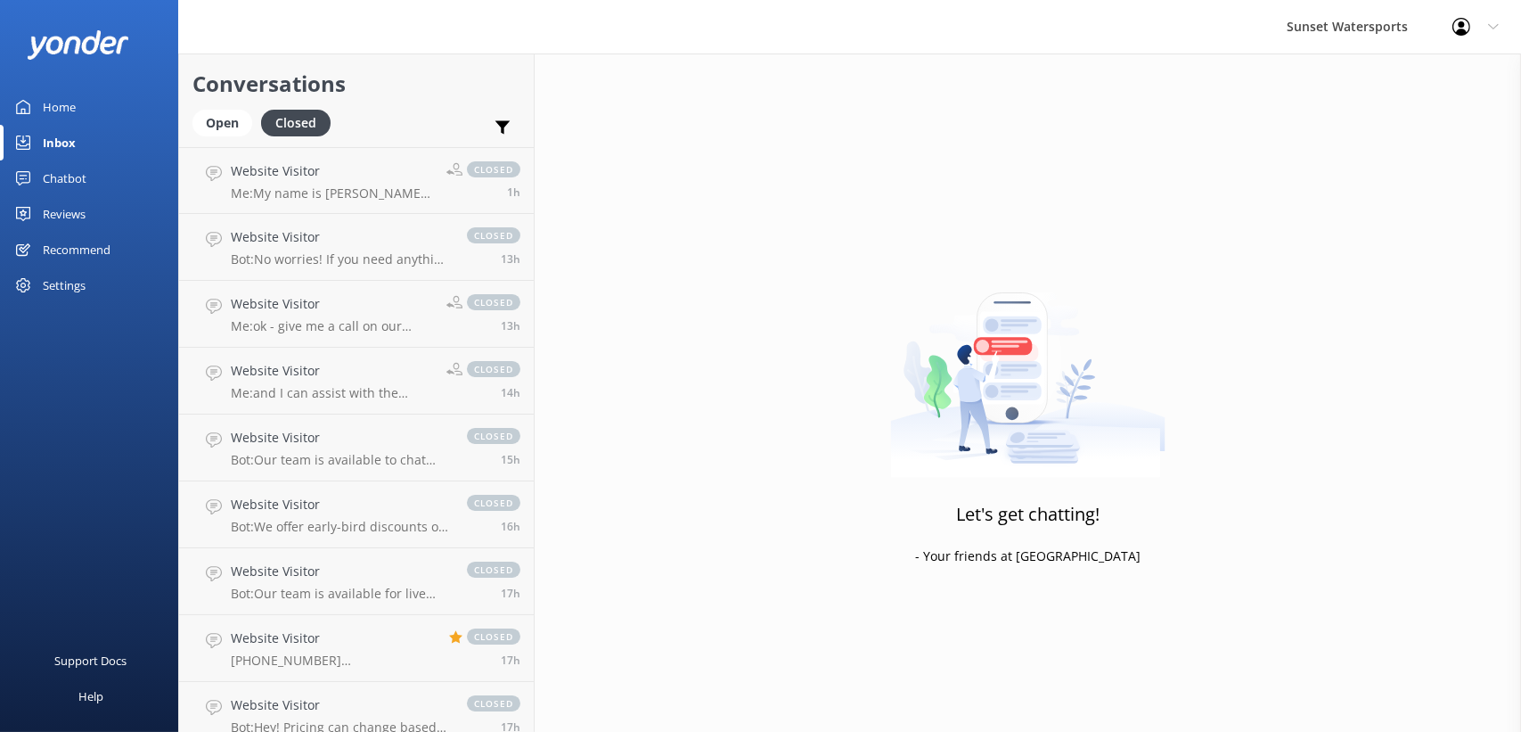
click at [218, 137] on div "Open Closed" at bounding box center [265, 131] width 147 height 43
click at [225, 127] on div "Open" at bounding box center [222, 123] width 60 height 27
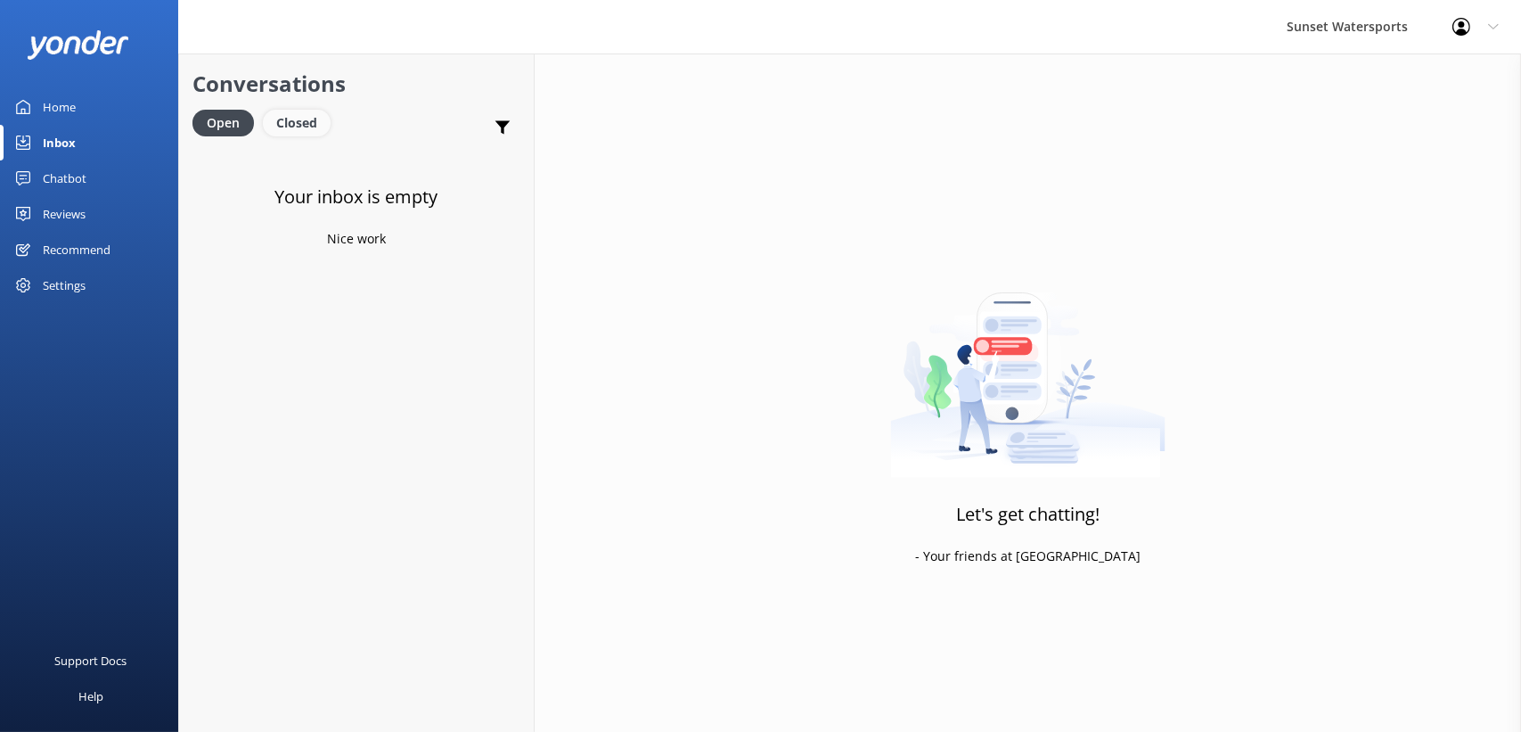
click at [297, 122] on div "Closed" at bounding box center [297, 123] width 68 height 27
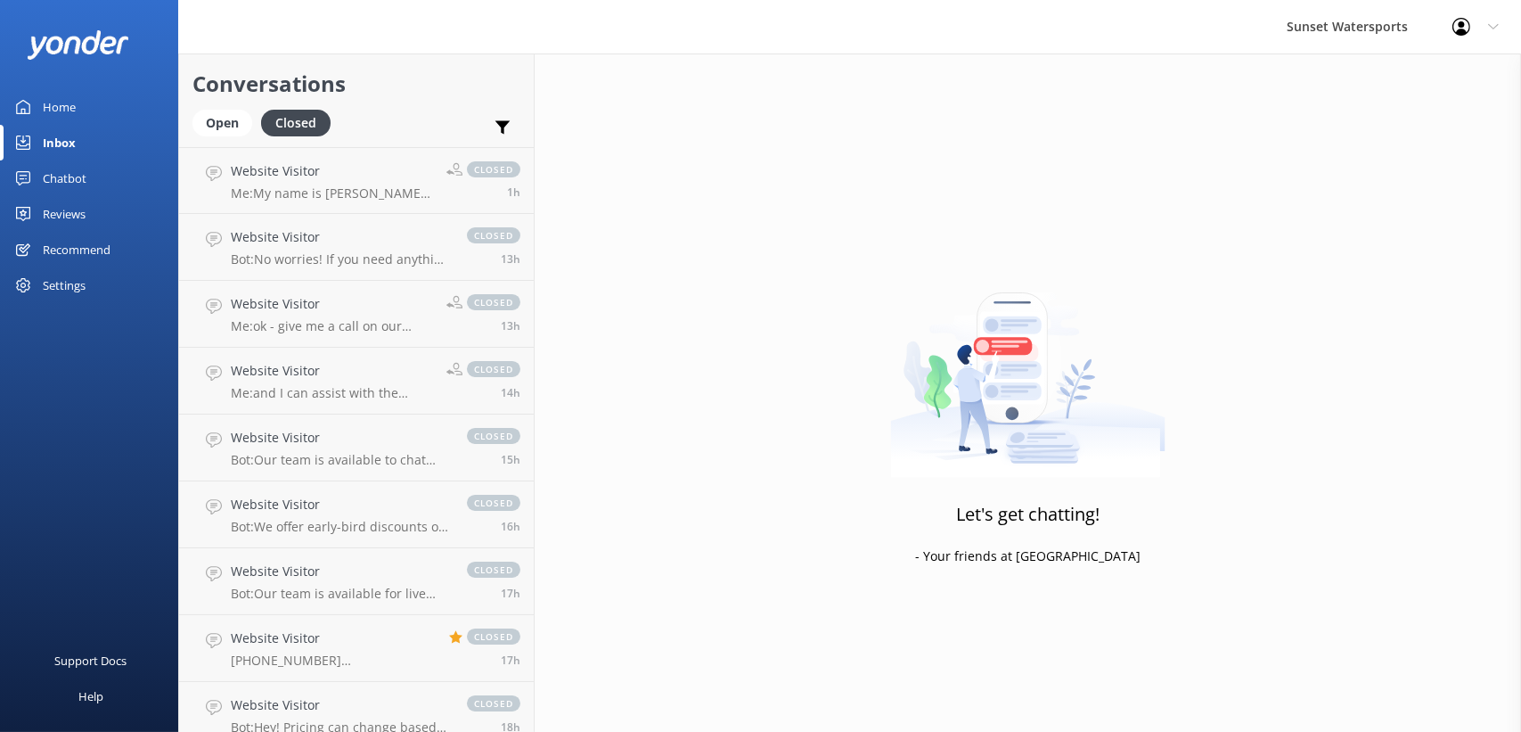
click at [184, 111] on div "Conversations Open Closed Important Assigned to me Unassigned" at bounding box center [356, 100] width 355 height 94
click at [204, 126] on div "Open" at bounding box center [222, 123] width 60 height 27
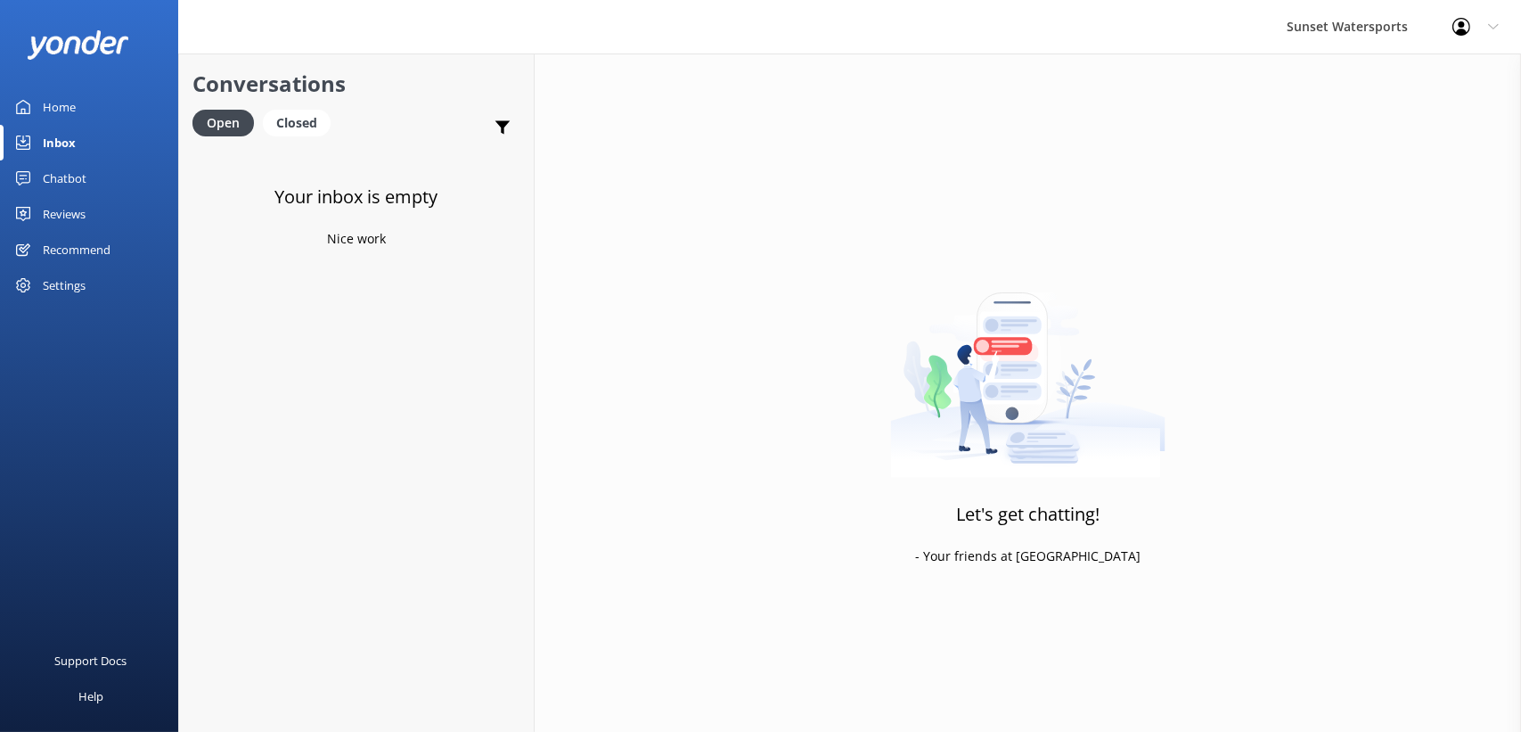
click at [282, 137] on div "Open Closed" at bounding box center [265, 131] width 147 height 43
click at [288, 122] on div "Closed" at bounding box center [297, 123] width 68 height 27
click at [218, 119] on div "Open" at bounding box center [222, 123] width 60 height 27
